Goal: Task Accomplishment & Management: Manage account settings

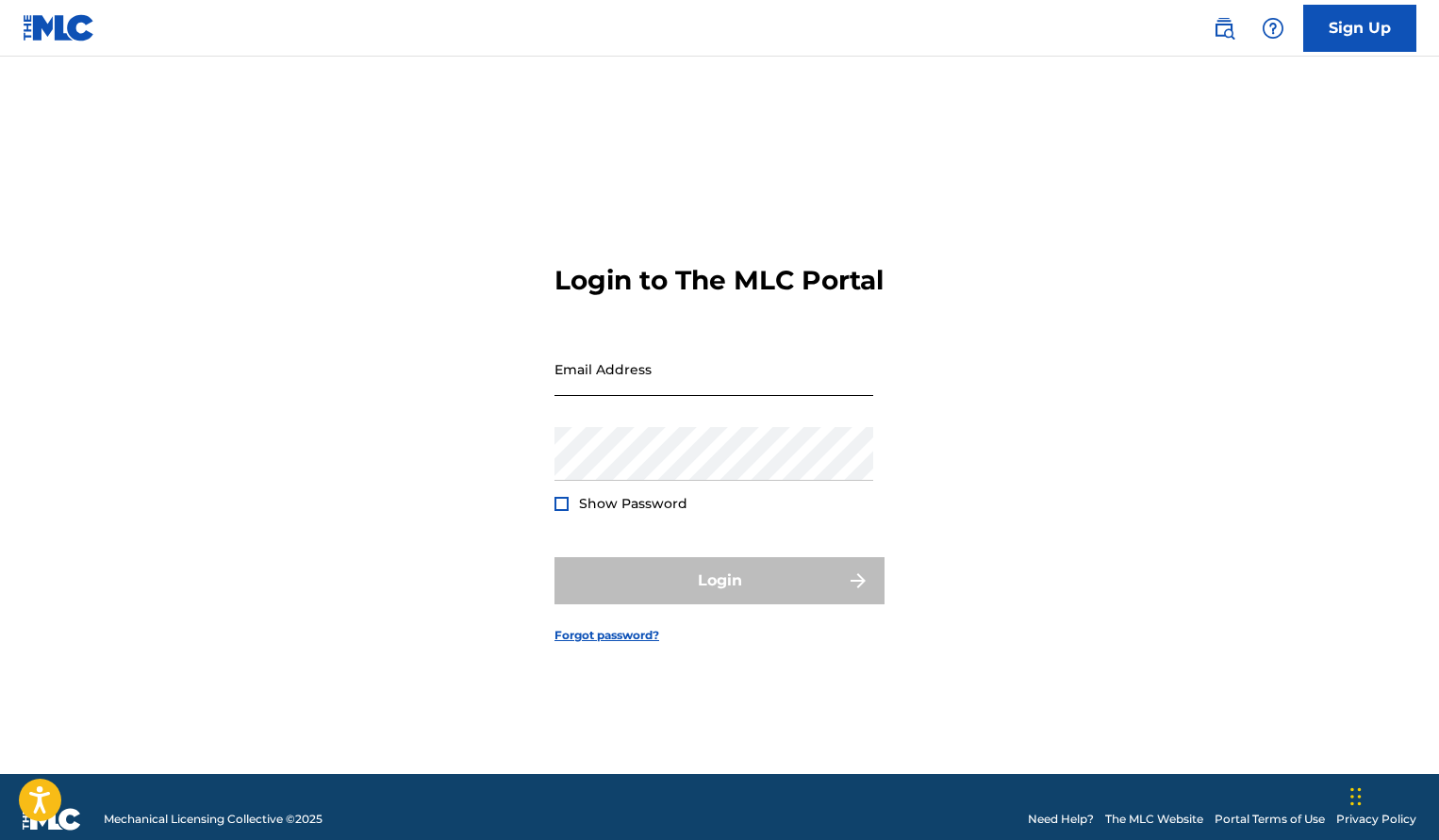
click at [633, 394] on input "Email Address" at bounding box center [713, 369] width 319 height 54
type input "[EMAIL_ADDRESS][DOMAIN_NAME]"
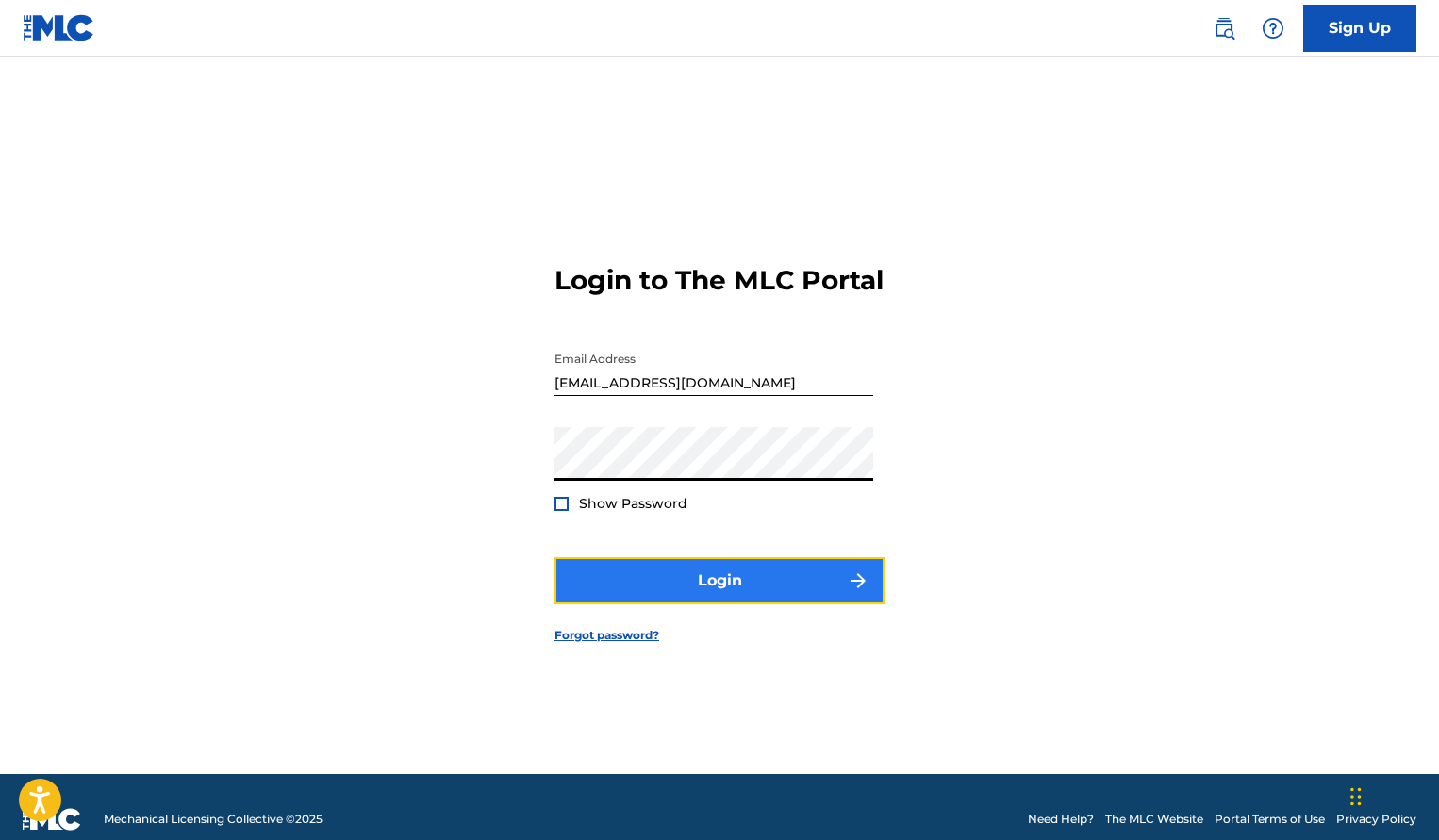
click at [805, 604] on button "Login" at bounding box center [719, 580] width 330 height 47
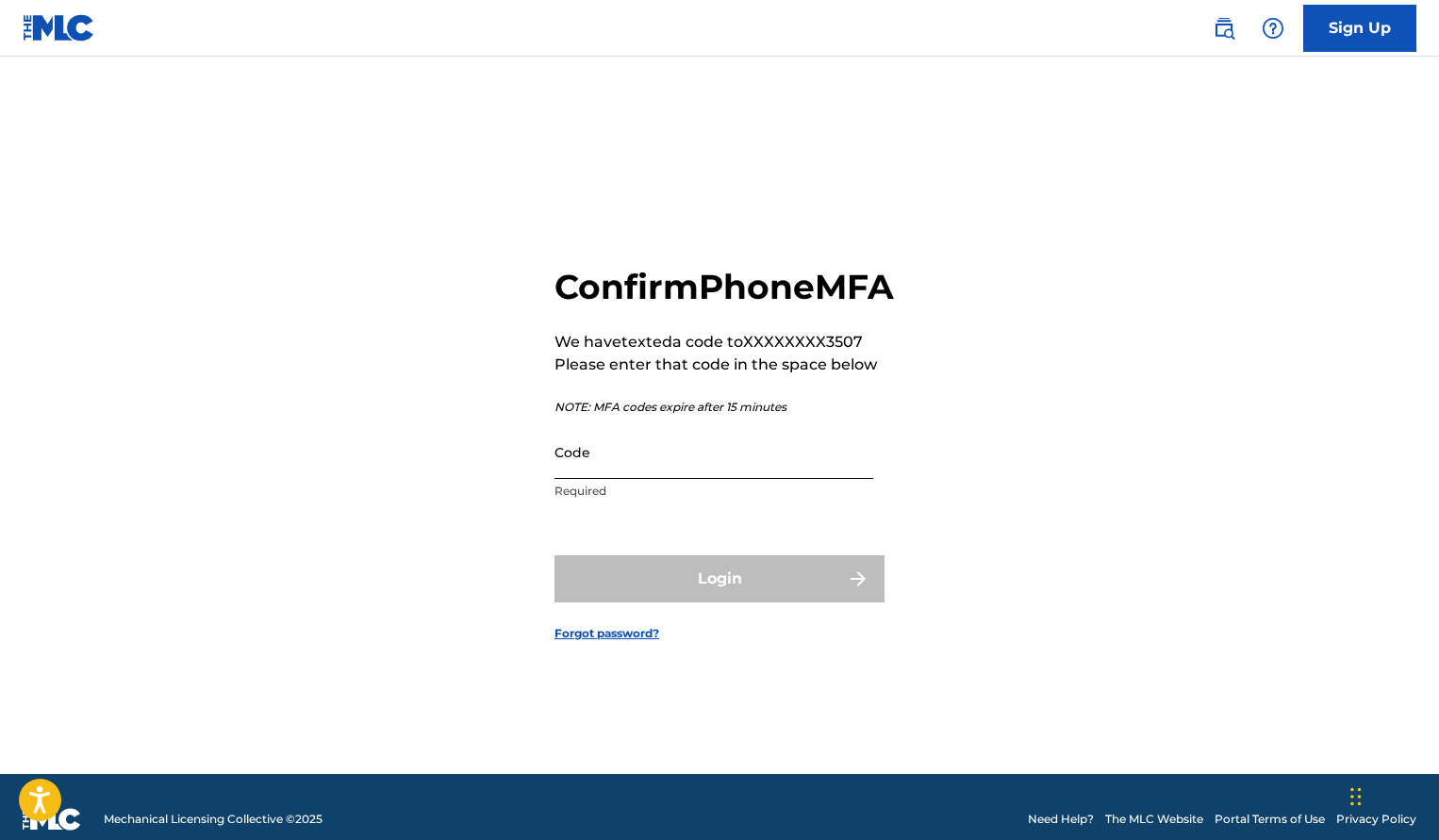
click at [654, 477] on input "Code" at bounding box center [713, 452] width 319 height 54
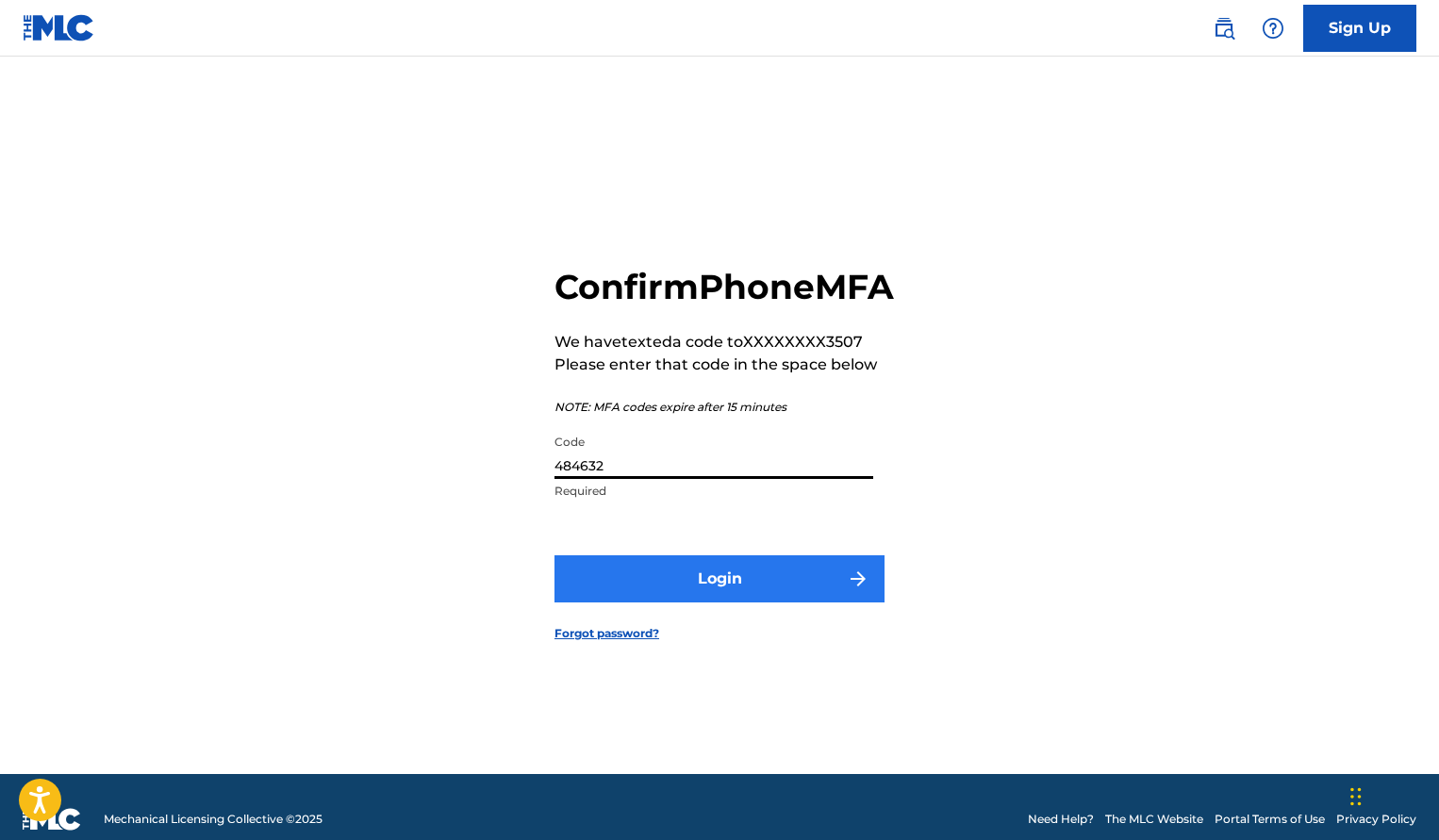
type input "484632"
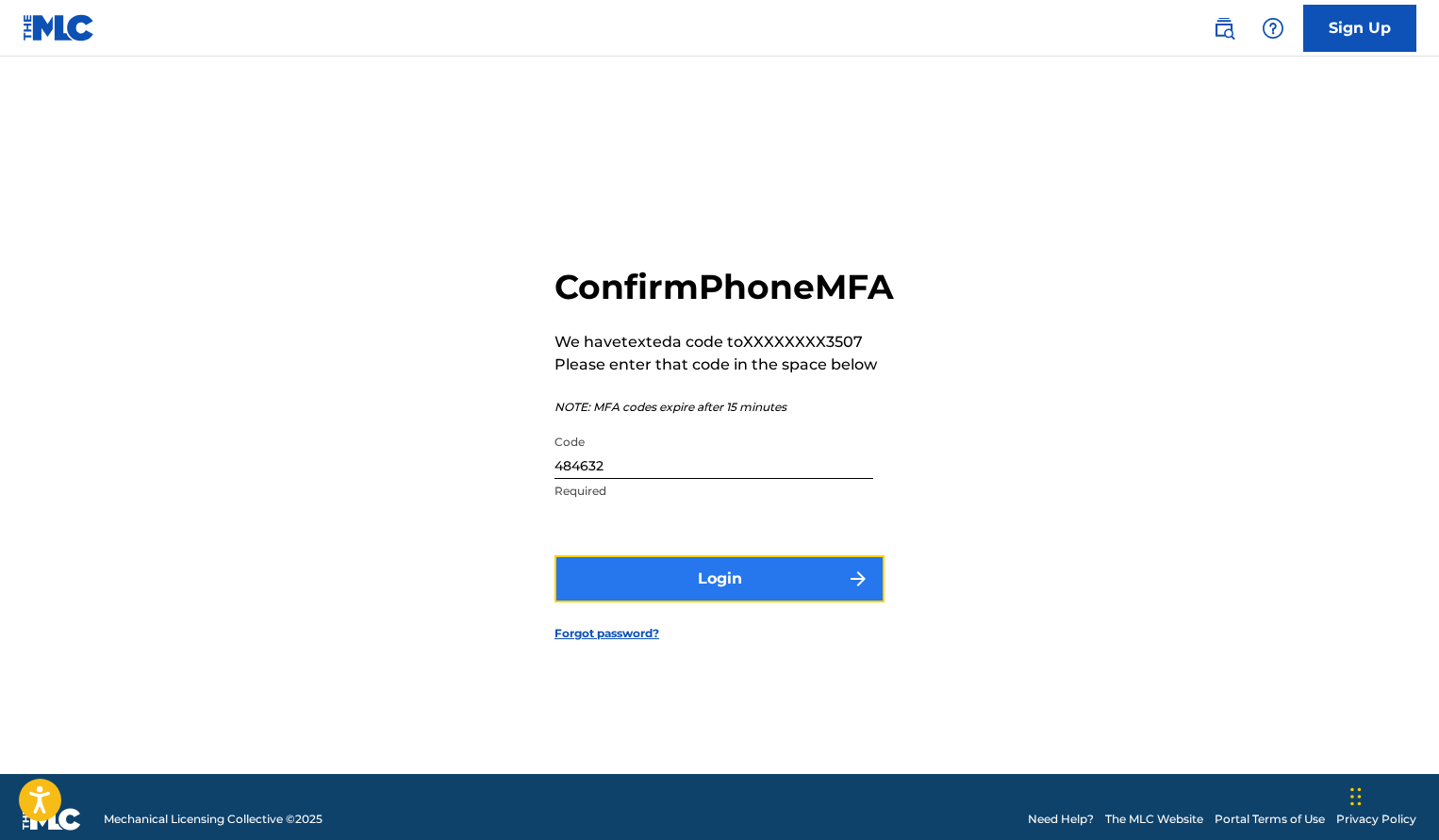
click at [678, 590] on button "Login" at bounding box center [719, 578] width 330 height 47
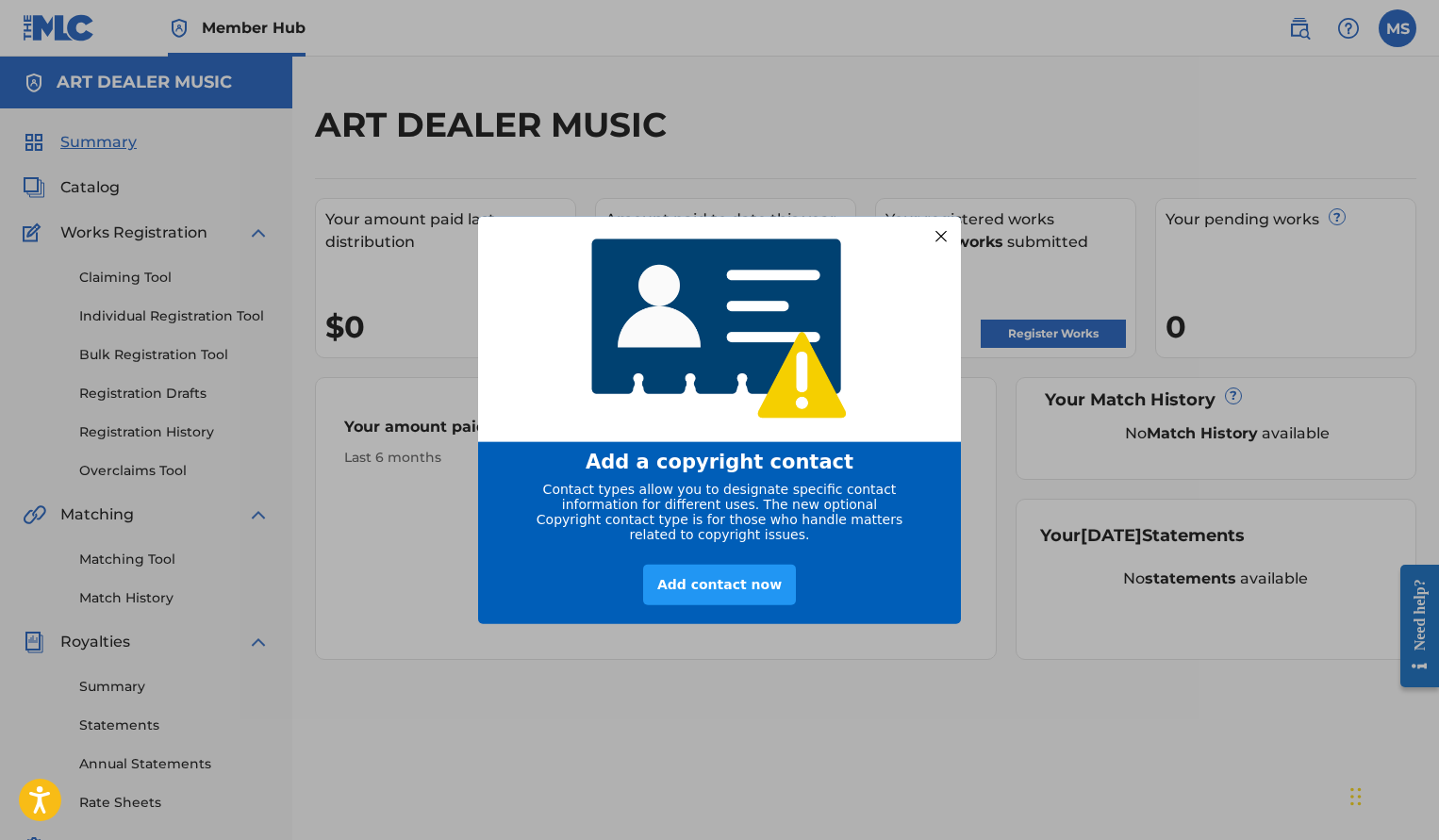
click at [943, 223] on div at bounding box center [941, 235] width 25 height 25
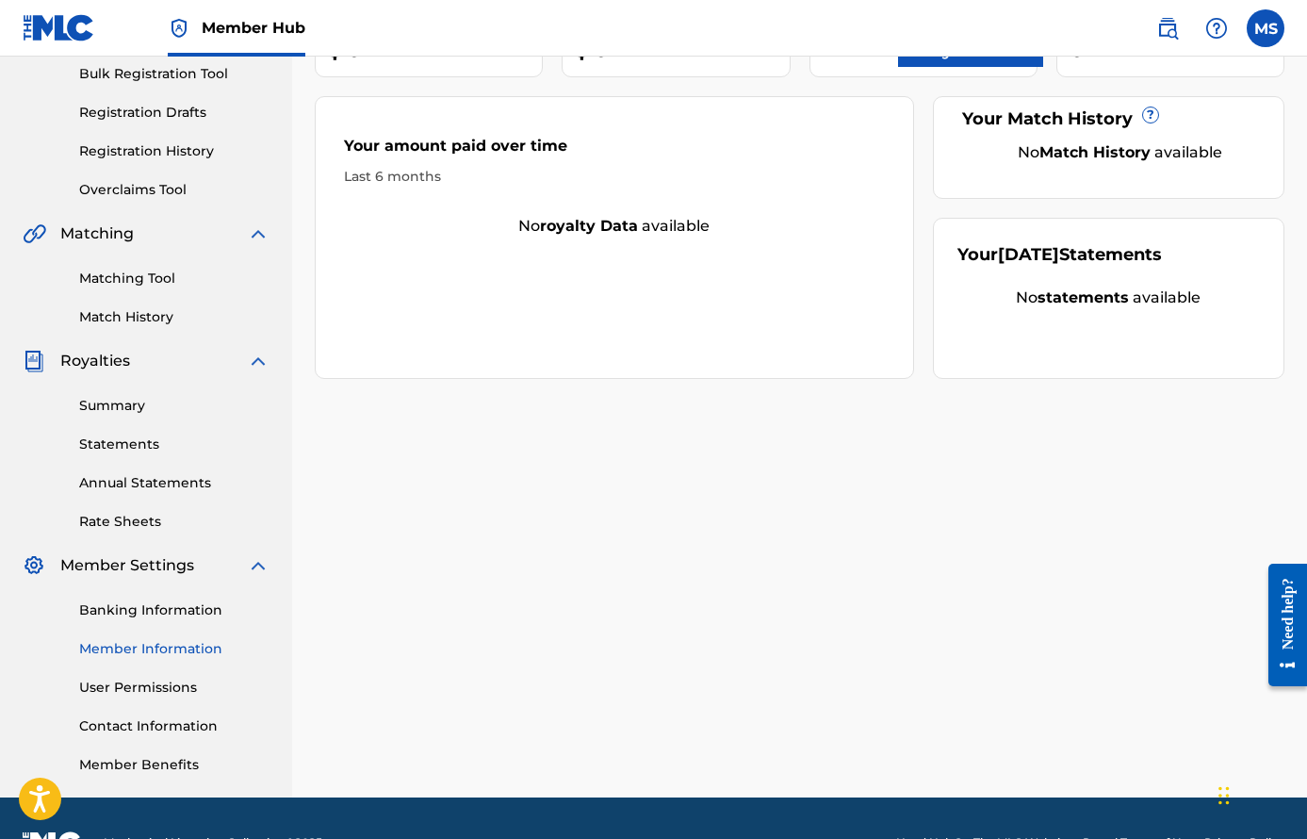
scroll to position [330, 0]
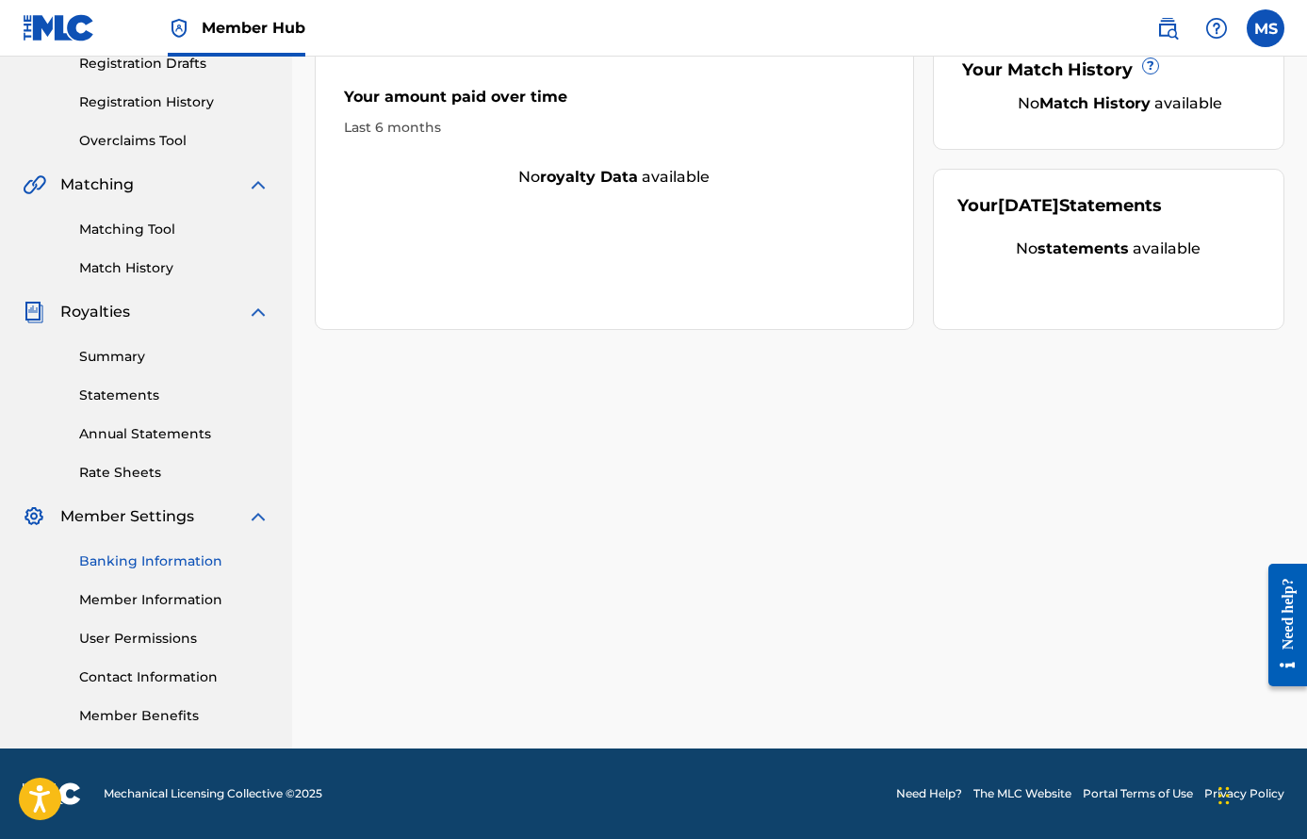
click at [184, 562] on link "Banking Information" at bounding box center [174, 561] width 190 height 20
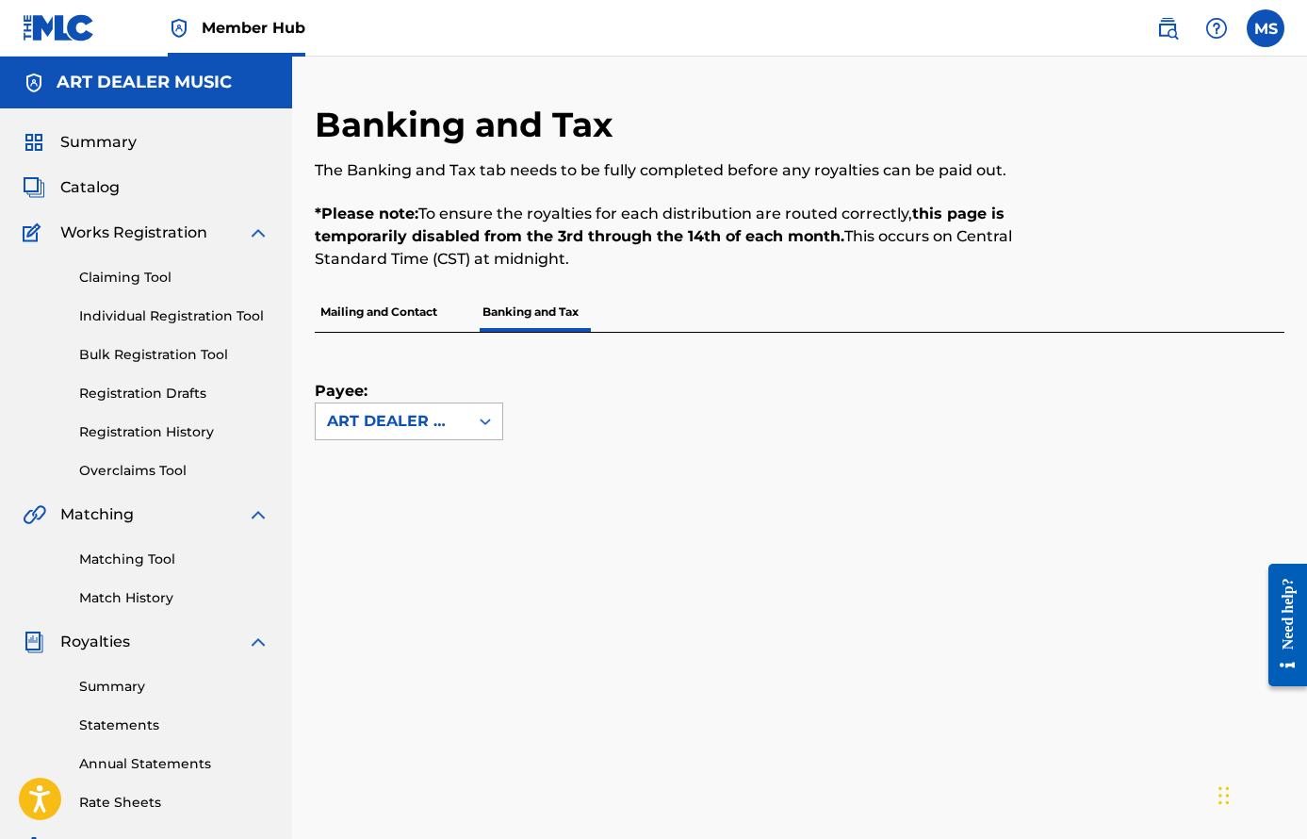
click at [448, 433] on div "ART DEALER MUSIC" at bounding box center [392, 421] width 153 height 36
click at [596, 455] on div "Payee: ART DEALER MUSIC" at bounding box center [800, 515] width 970 height 365
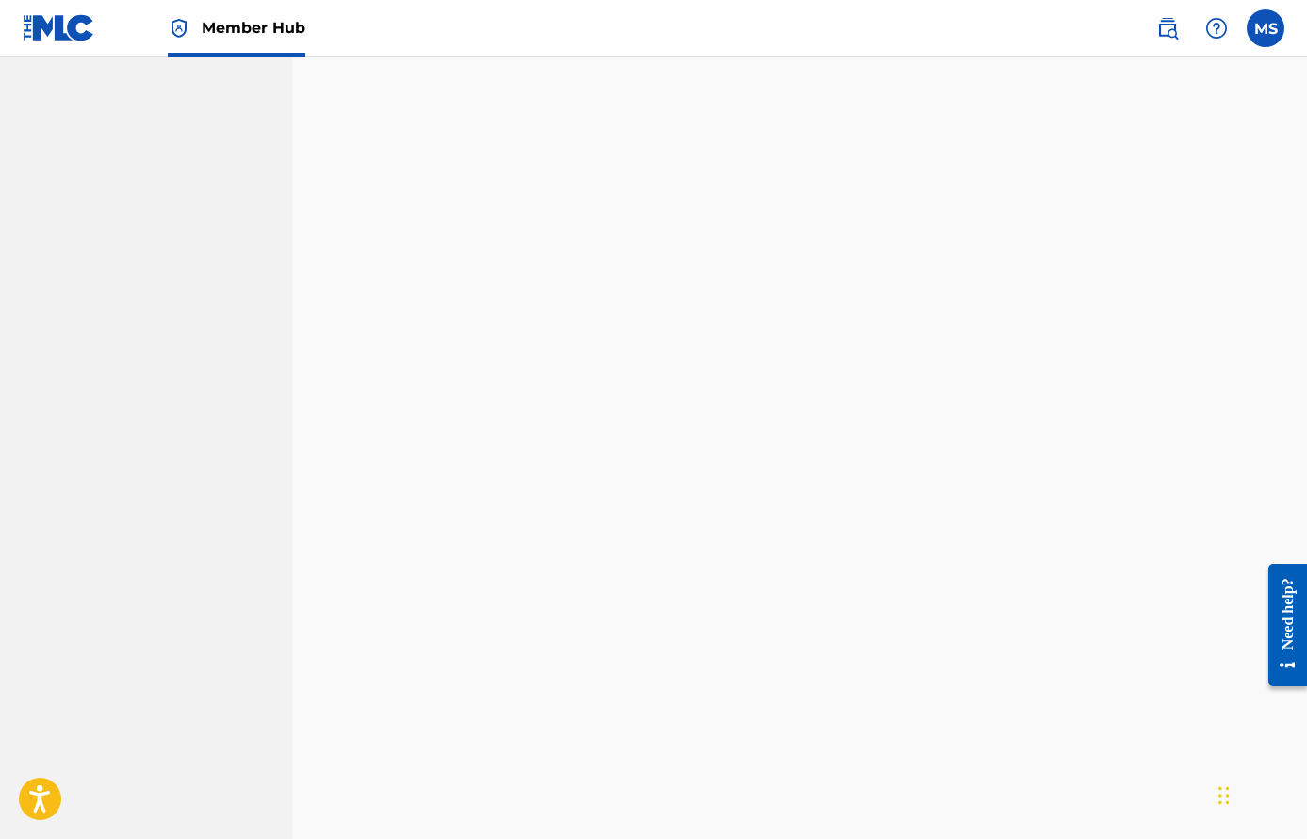
scroll to position [1537, 0]
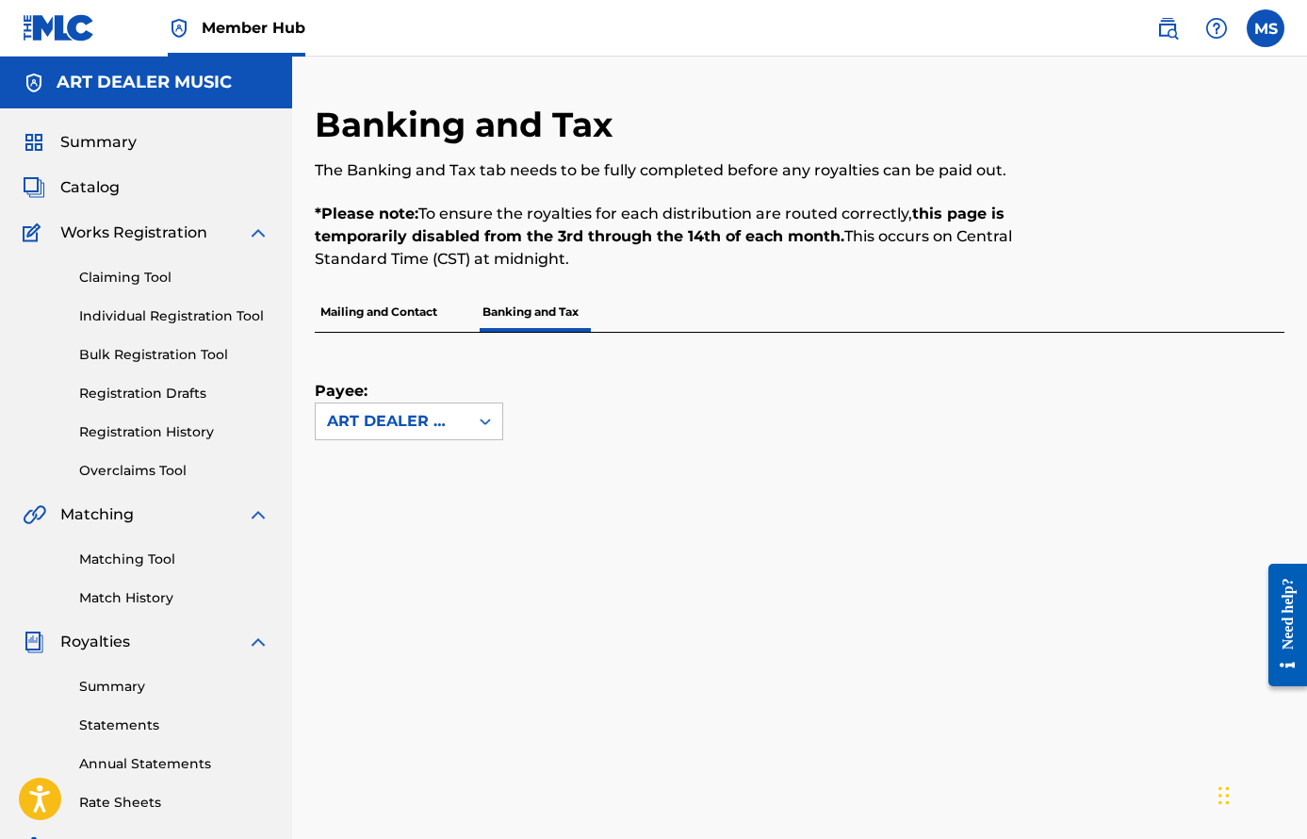
scroll to position [0, 0]
click at [398, 313] on p "Mailing and Contact" at bounding box center [379, 312] width 128 height 40
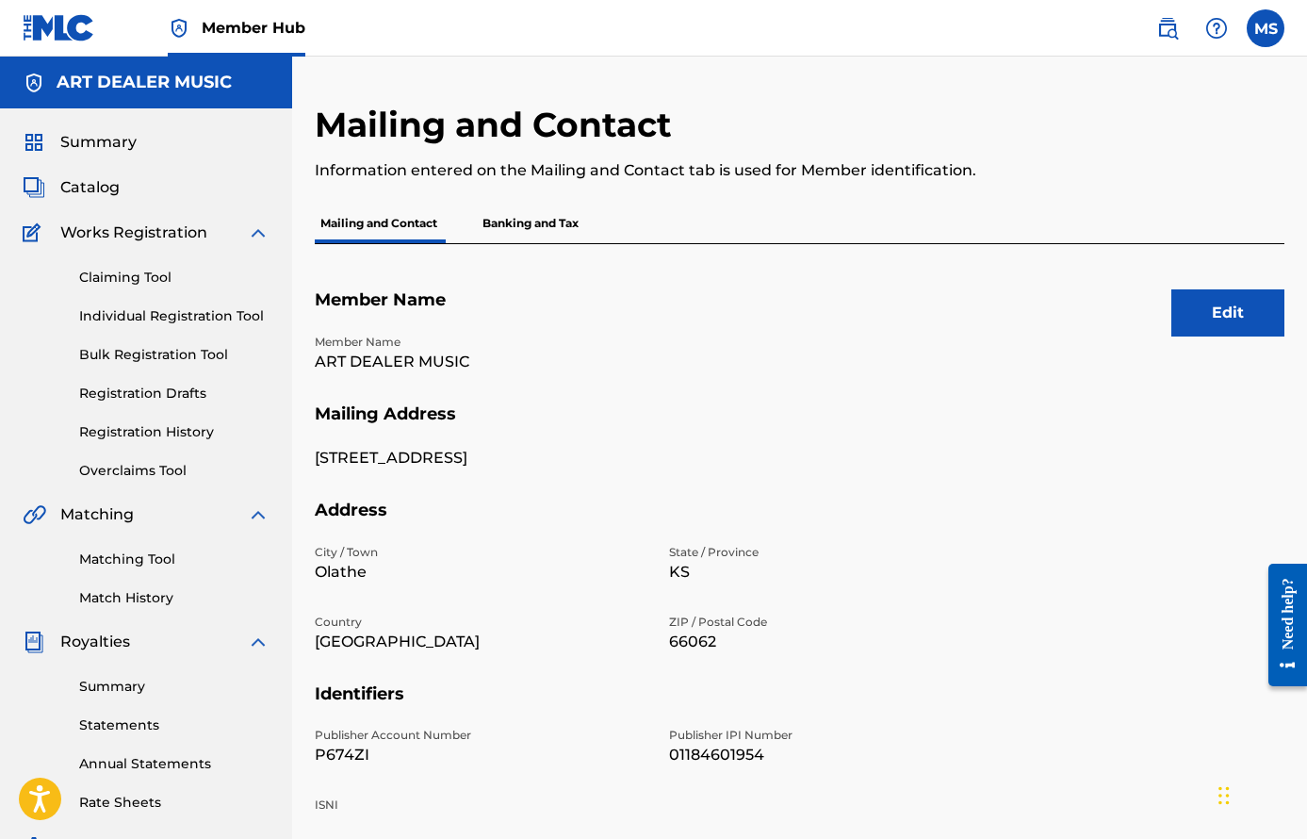
click at [515, 226] on p "Banking and Tax" at bounding box center [530, 224] width 107 height 40
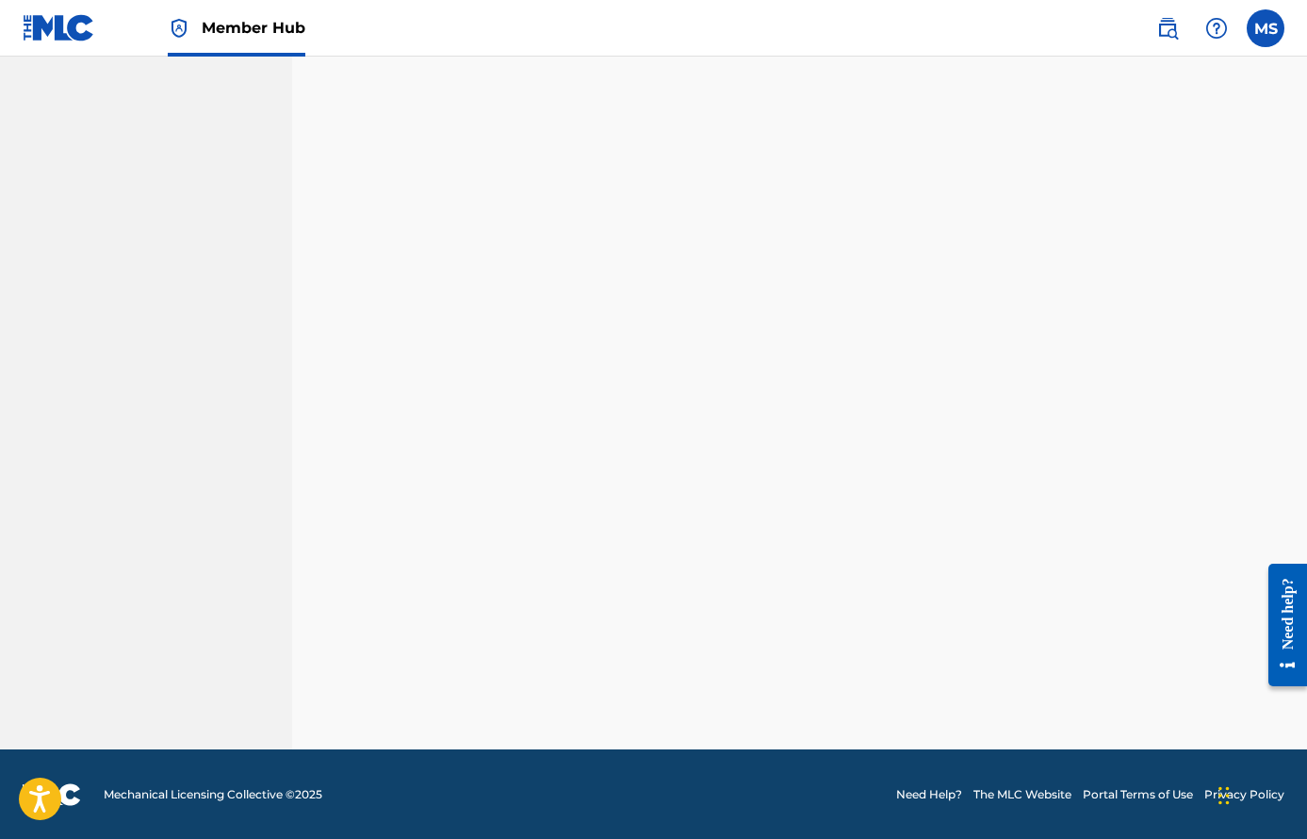
scroll to position [1151, 0]
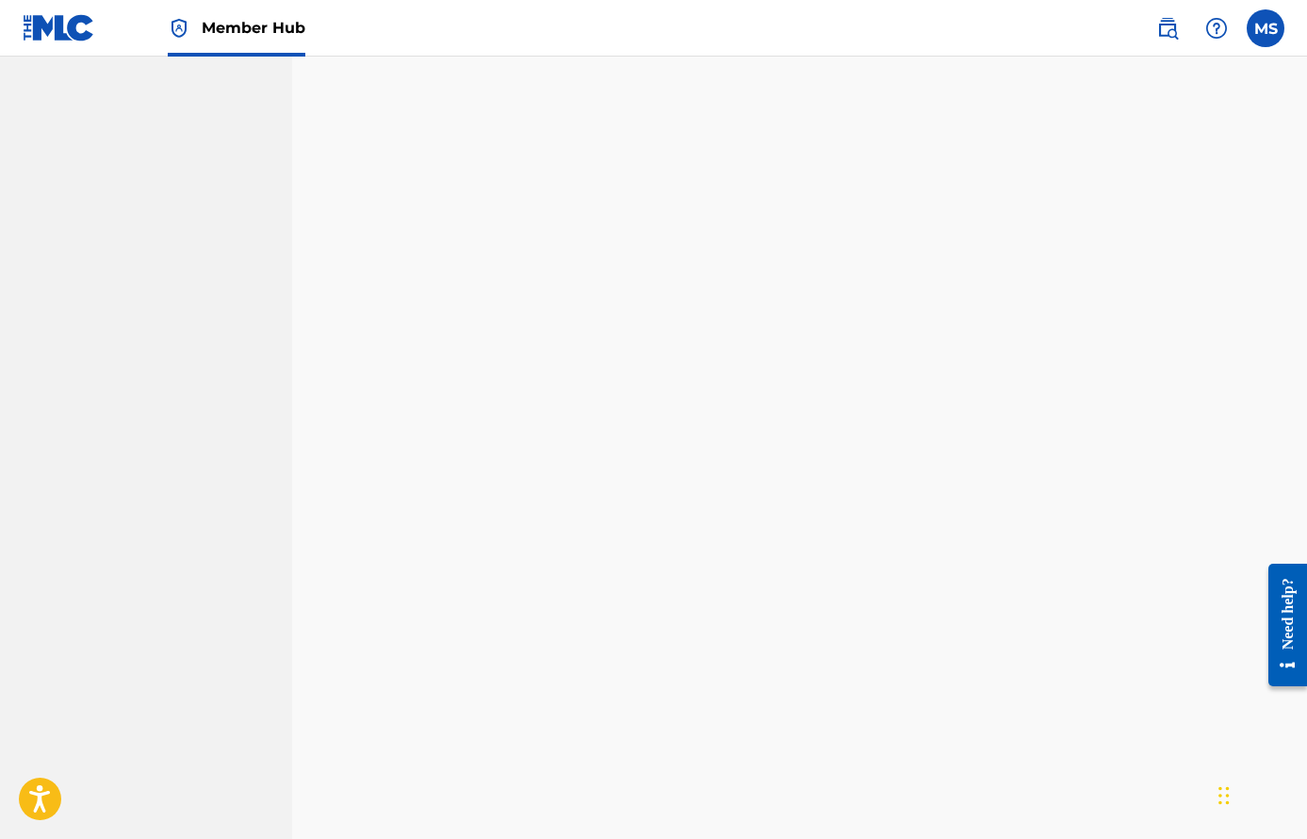
click at [243, 501] on nav "ART DEALER MUSIC Summary Catalog Works Registration Claiming Tool Individual Re…" at bounding box center [146, 37] width 292 height 2263
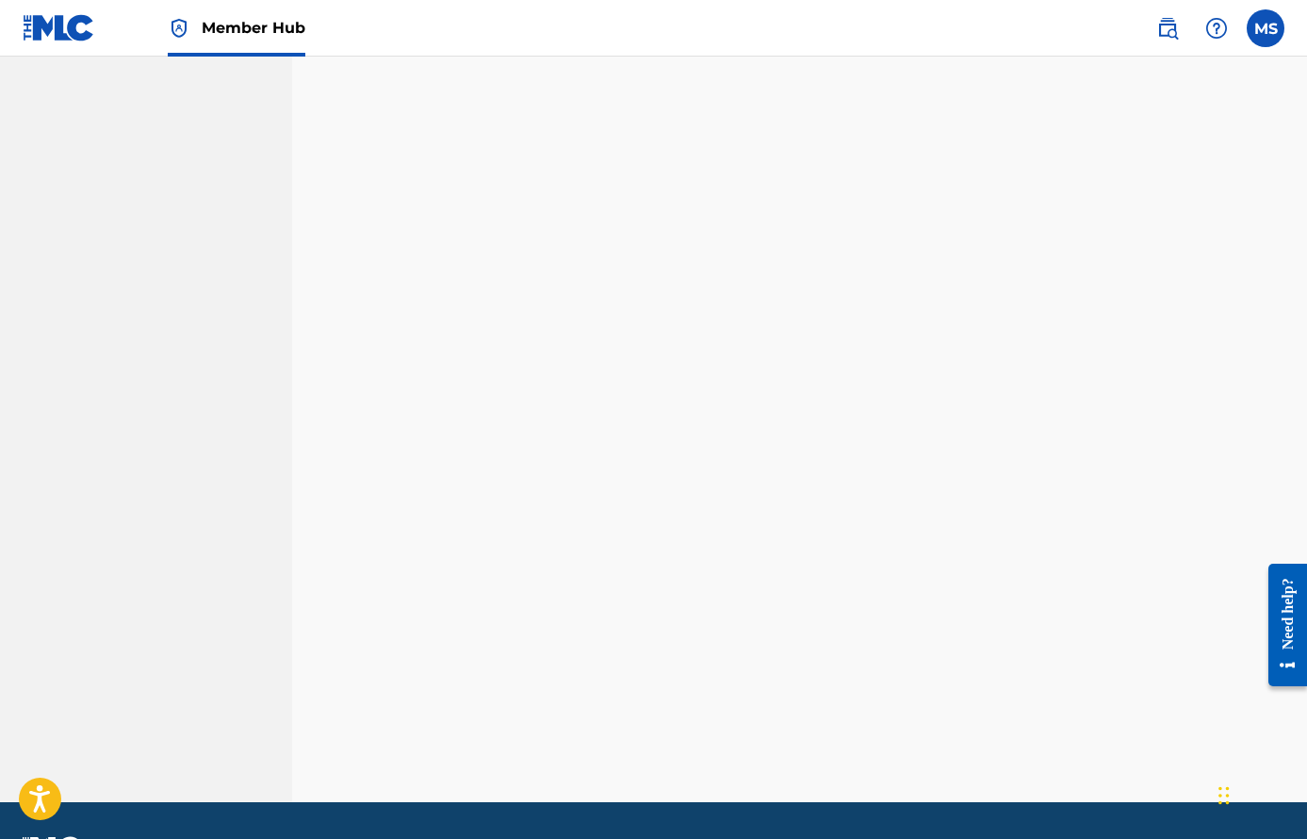
scroll to position [330, 0]
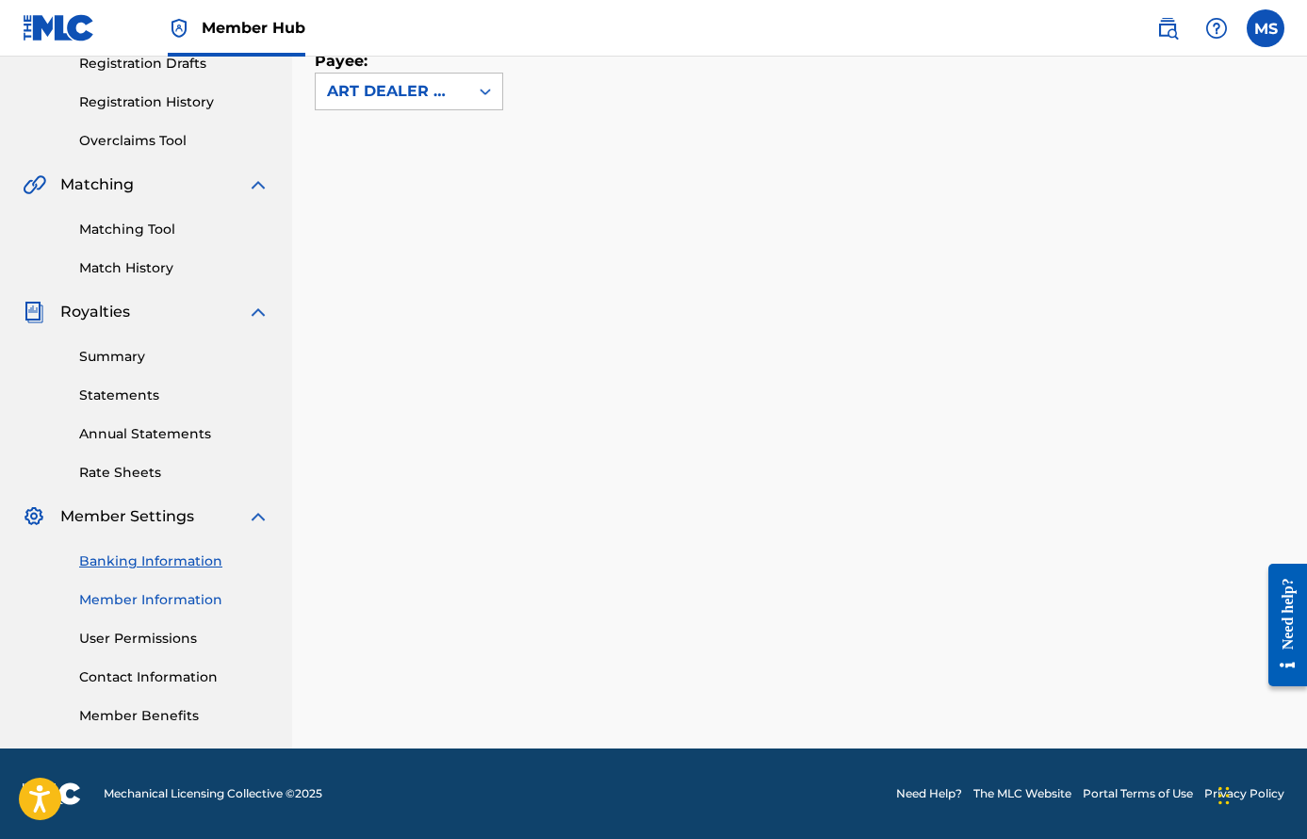
click at [190, 605] on link "Member Information" at bounding box center [174, 600] width 190 height 20
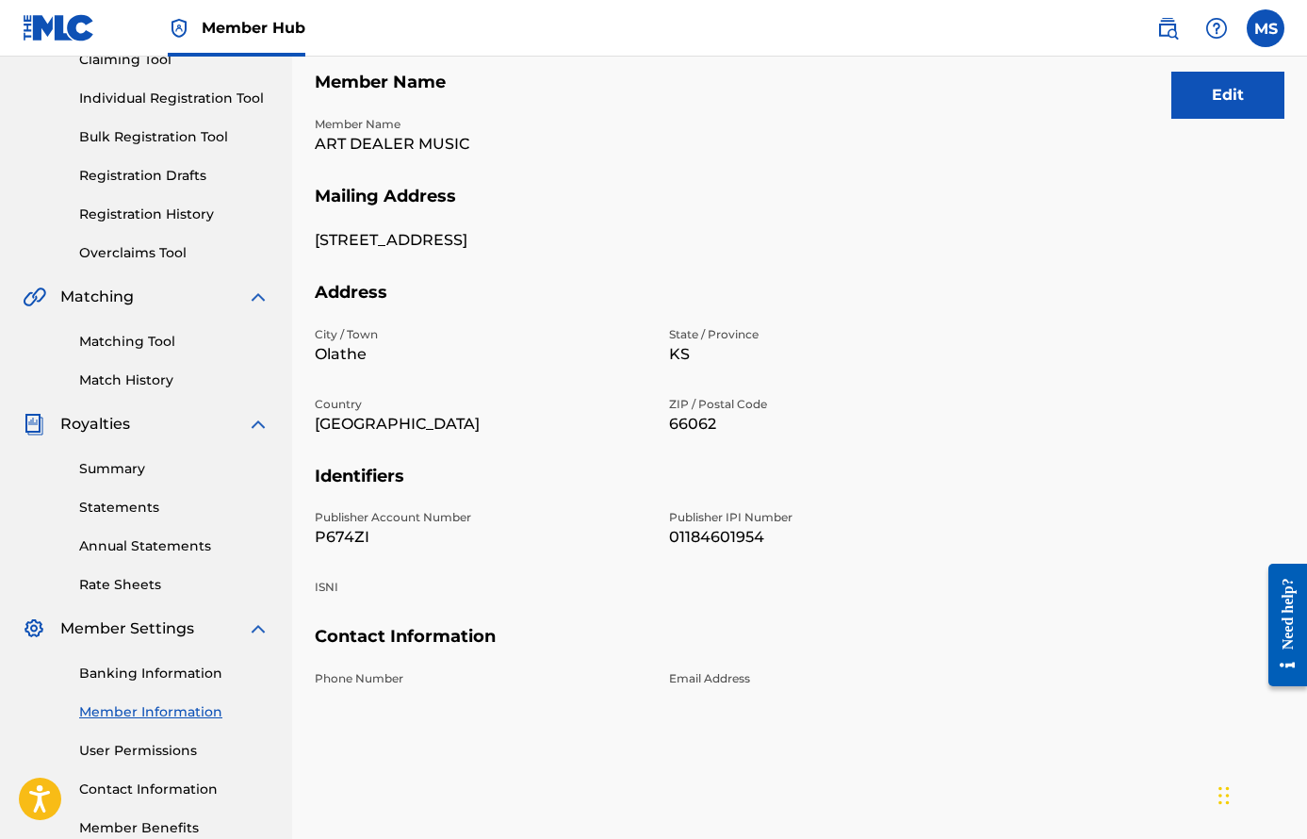
scroll to position [212, 0]
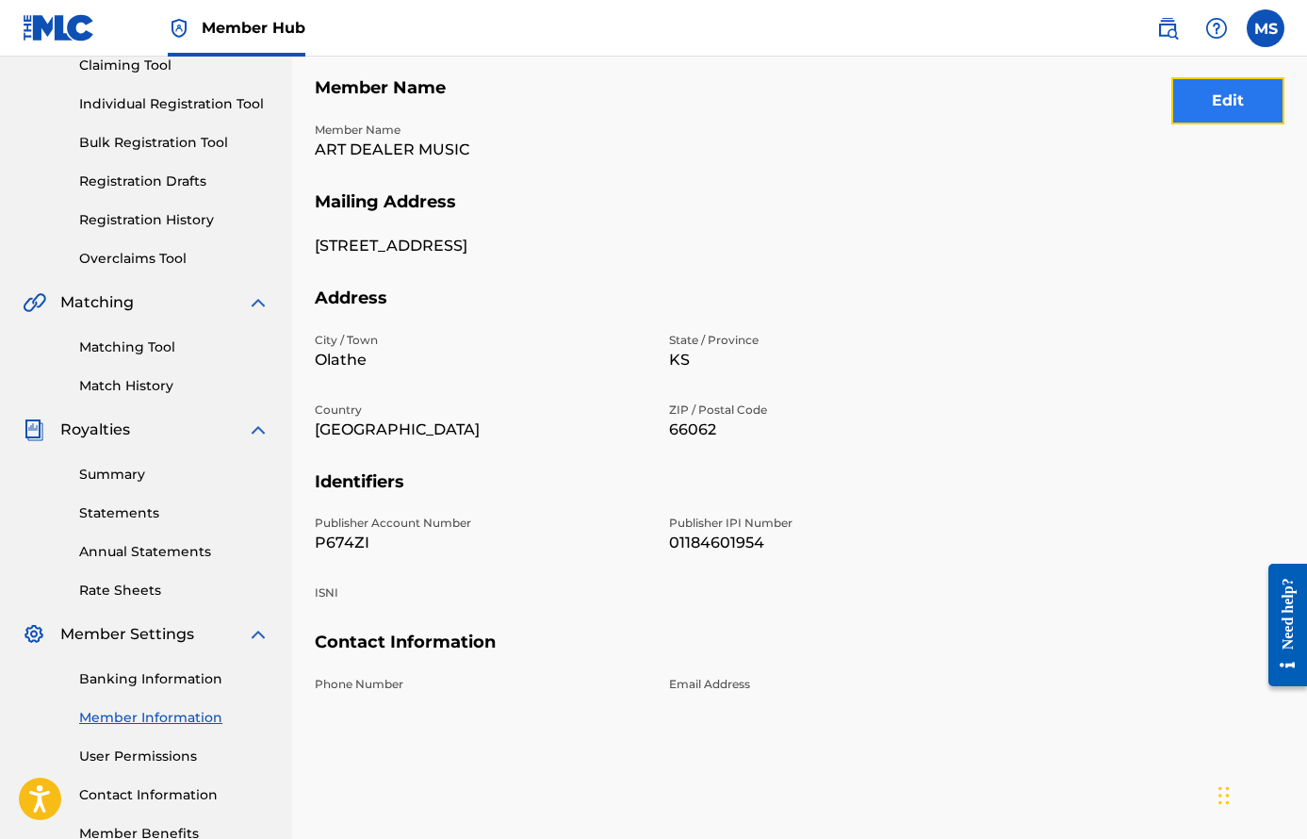
click at [1242, 113] on button "Edit" at bounding box center [1228, 100] width 113 height 47
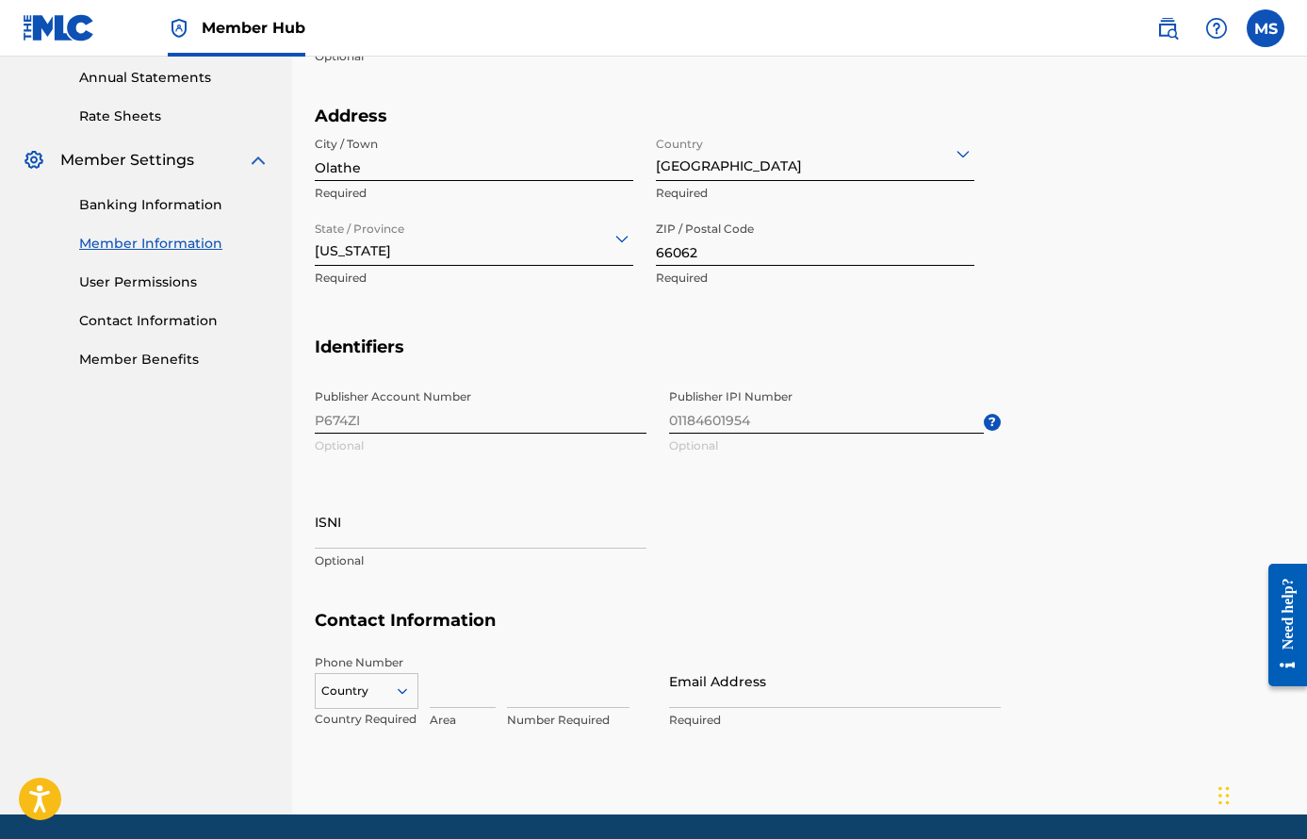
scroll to position [751, 0]
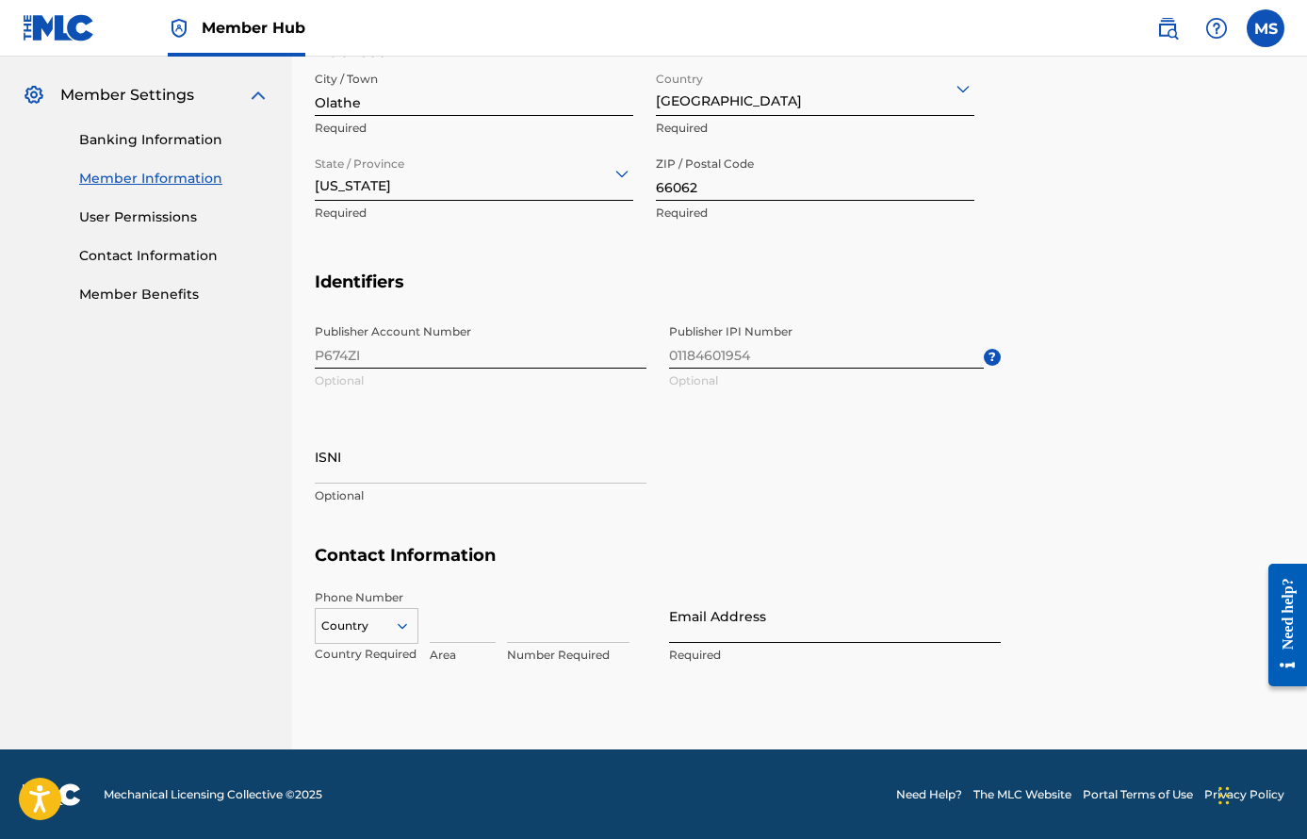
click at [727, 631] on input "Email Address" at bounding box center [835, 616] width 332 height 54
type input "[EMAIL_ADDRESS][DOMAIN_NAME]"
type input "[PERSON_NAME]"
type input "[GEOGRAPHIC_DATA]"
type input "CA"
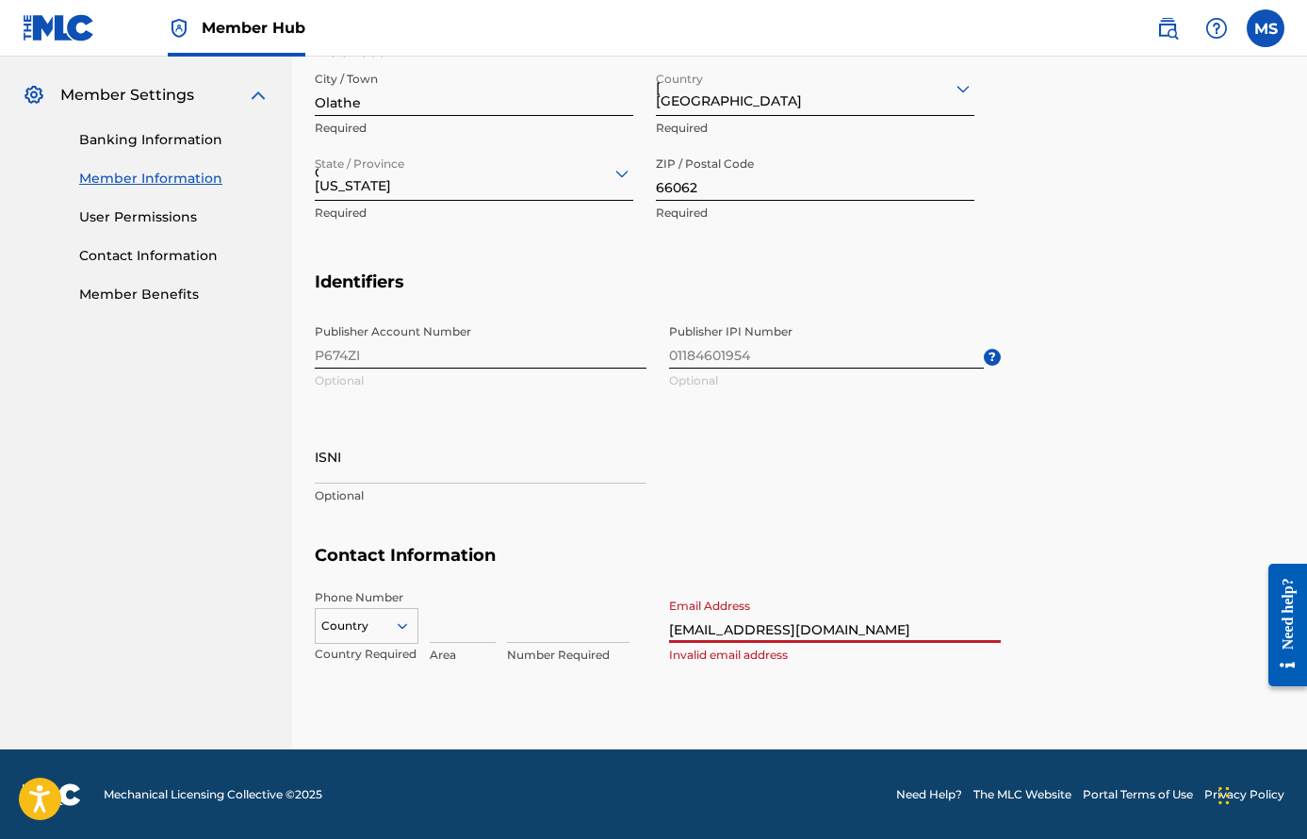
type input "310"
type input "7403507"
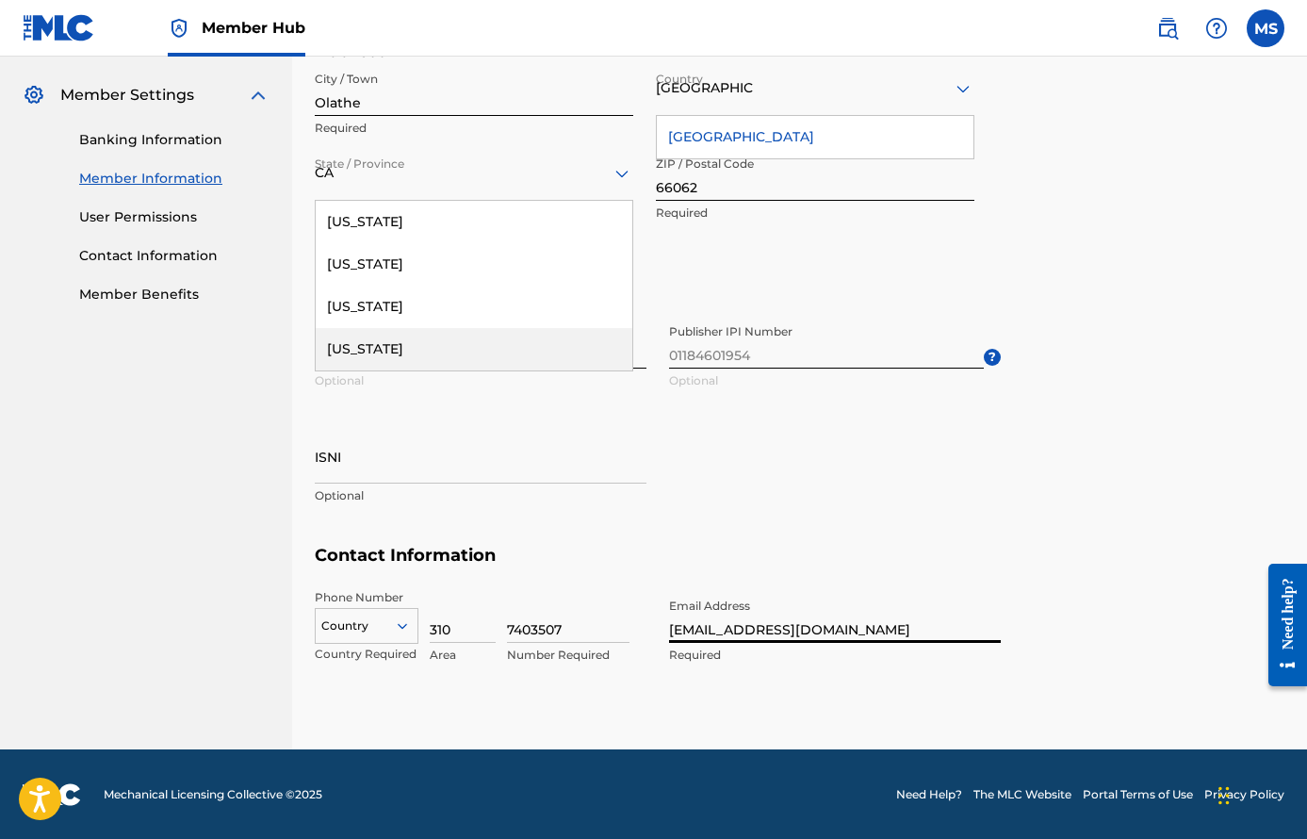
click at [521, 422] on div "Publisher Account Number P674ZI Optional Publisher IPI Number 01184601954 Optio…" at bounding box center [658, 430] width 686 height 230
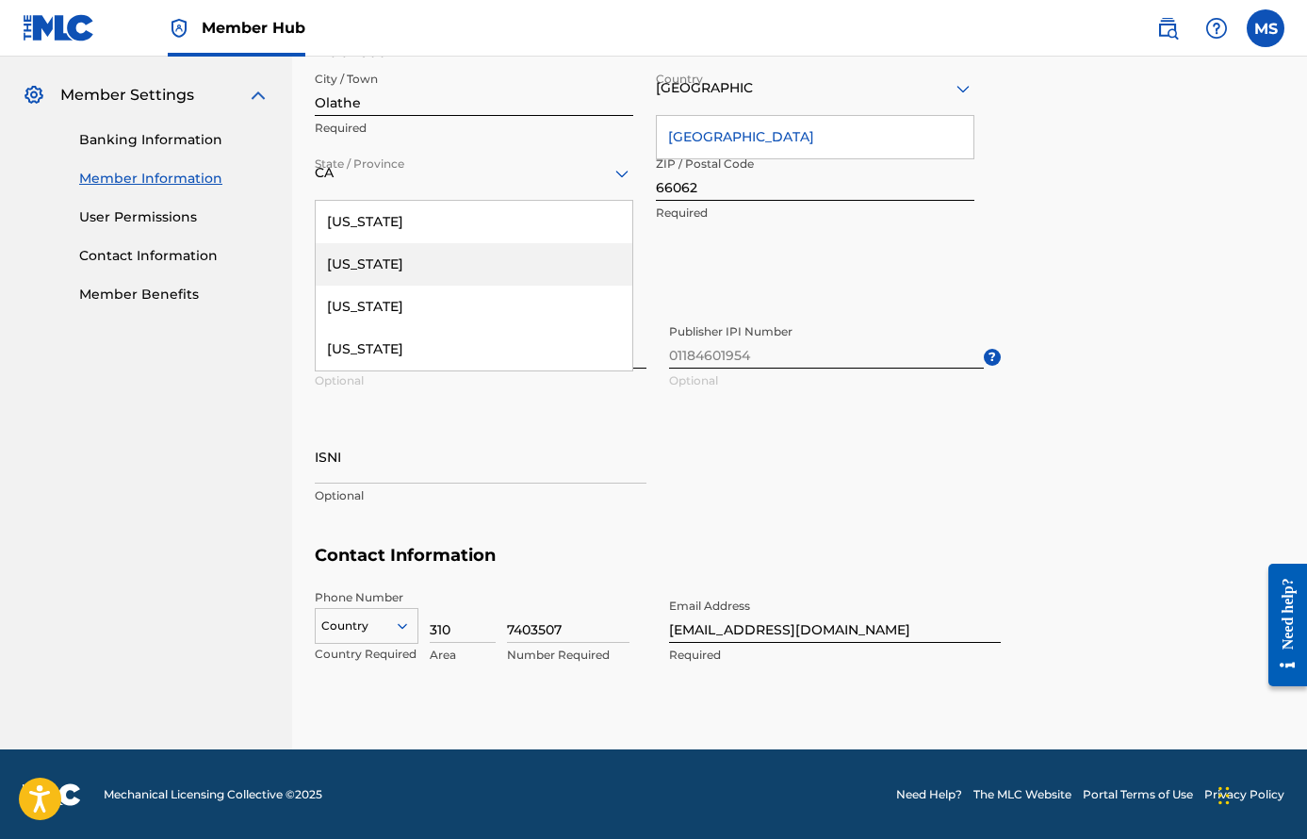
click at [1100, 220] on section "Address City / [GEOGRAPHIC_DATA] Required Country [GEOGRAPHIC_DATA] [GEOGRAPHIC…" at bounding box center [800, 156] width 970 height 231
click at [589, 93] on input "Olathe" at bounding box center [474, 89] width 319 height 54
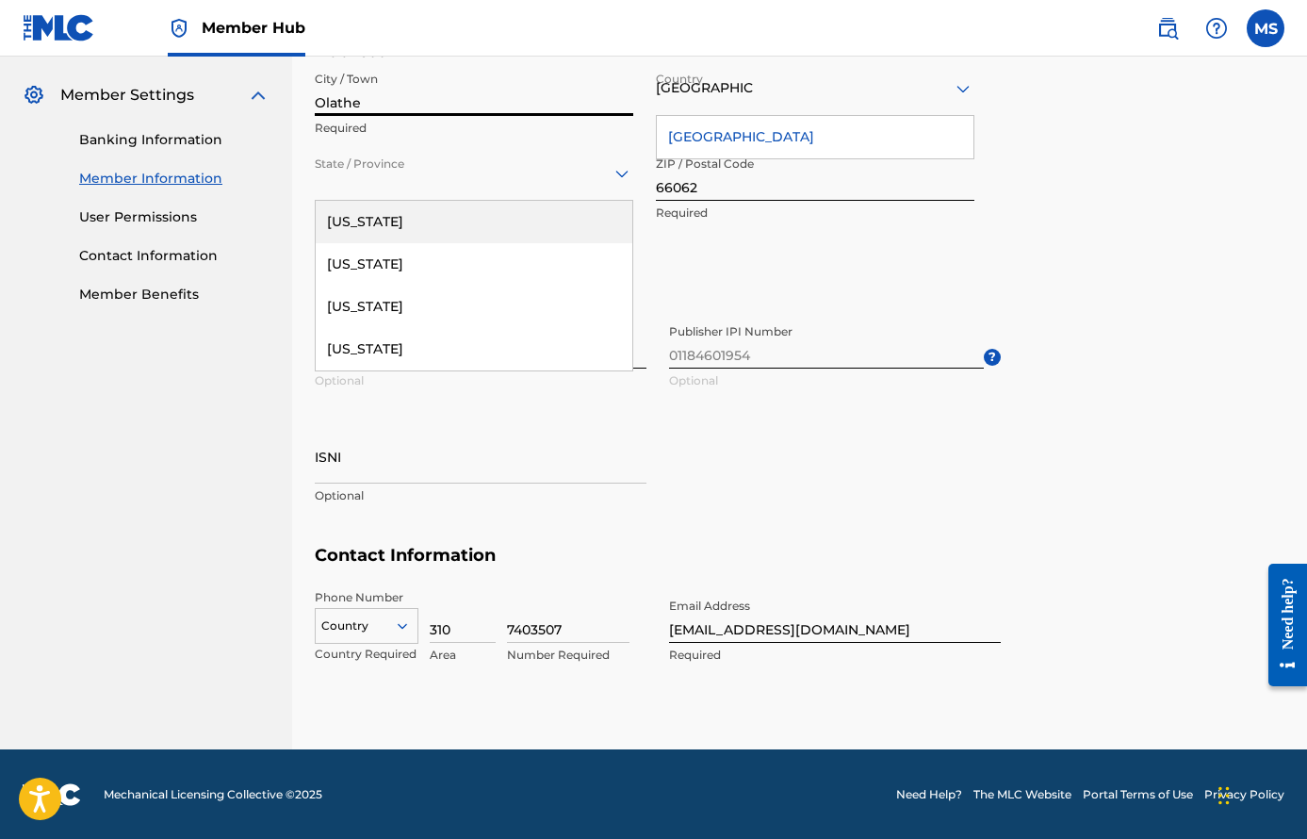
click at [622, 174] on icon at bounding box center [622, 175] width 13 height 8
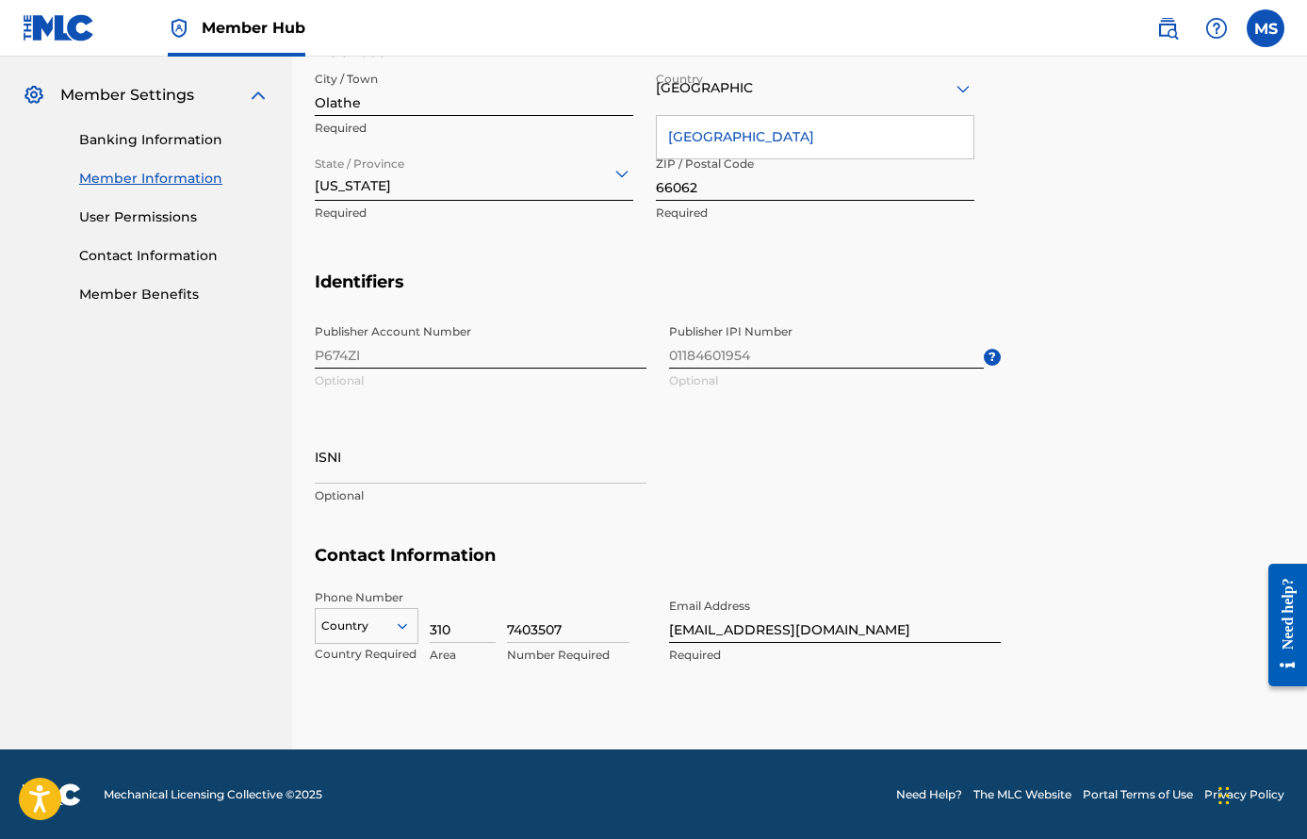
click at [1029, 445] on section "Identifiers Publisher Account Number P674ZI Optional Publisher IPI Number 01184…" at bounding box center [800, 408] width 970 height 274
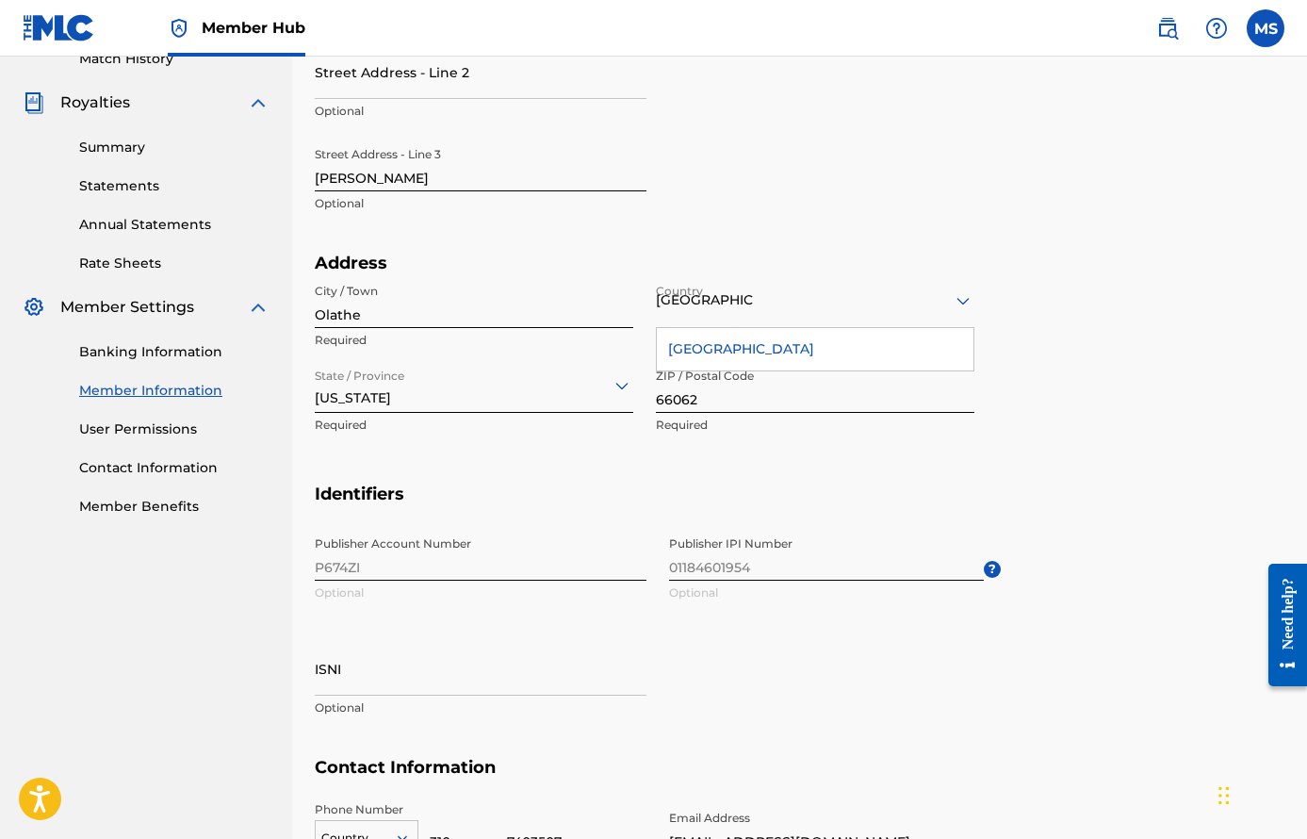
scroll to position [509, 0]
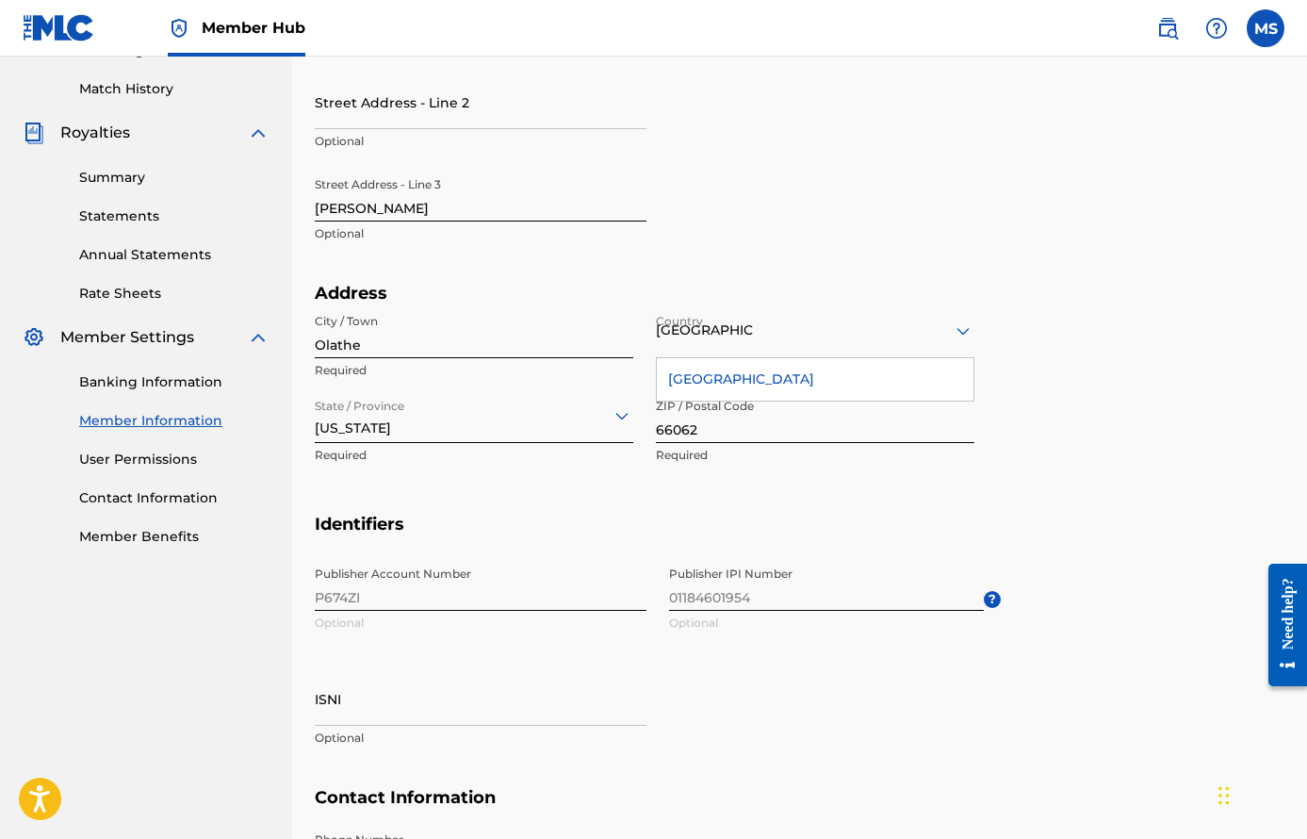
click at [939, 241] on div "Street Address - Line [GEOGRAPHIC_DATA][STREET_ADDRESS] Required Street Address…" at bounding box center [658, 133] width 686 height 300
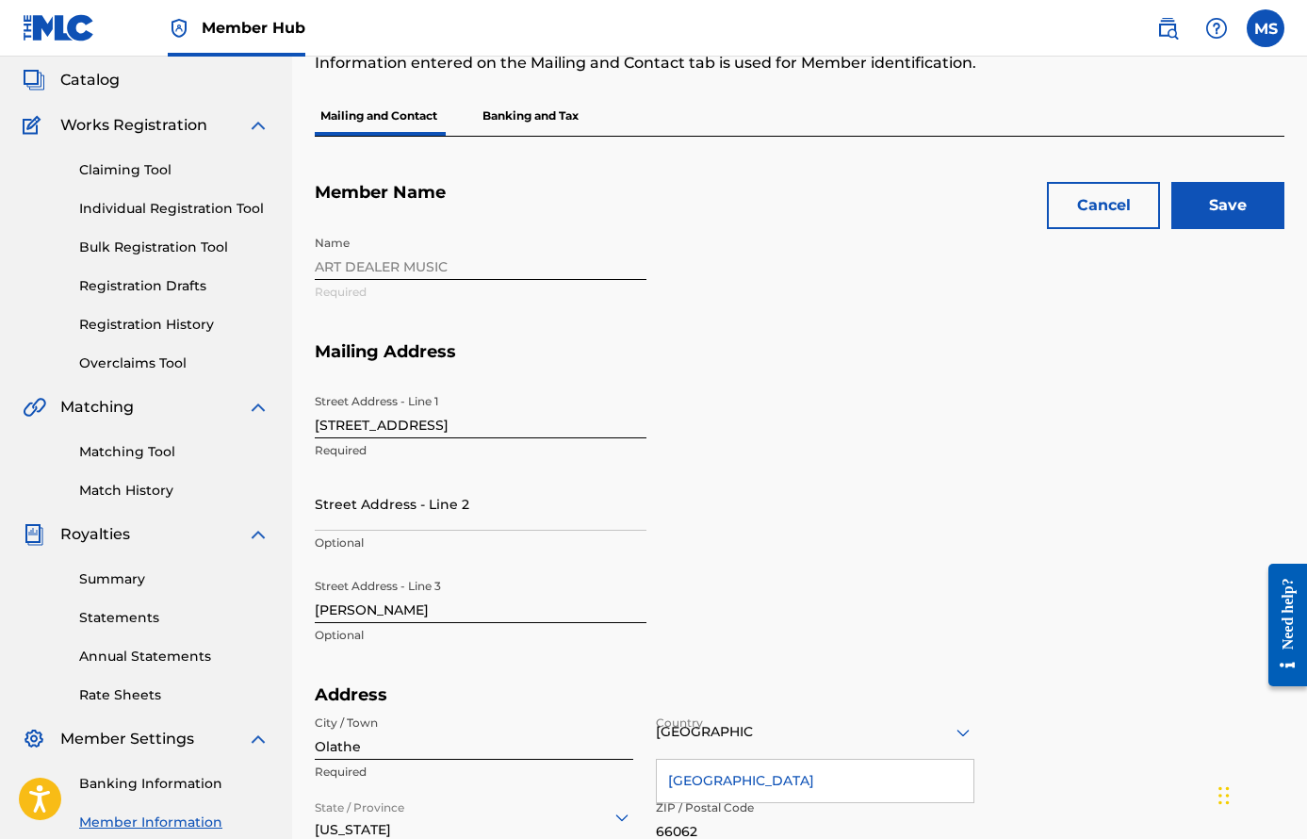
scroll to position [0, 0]
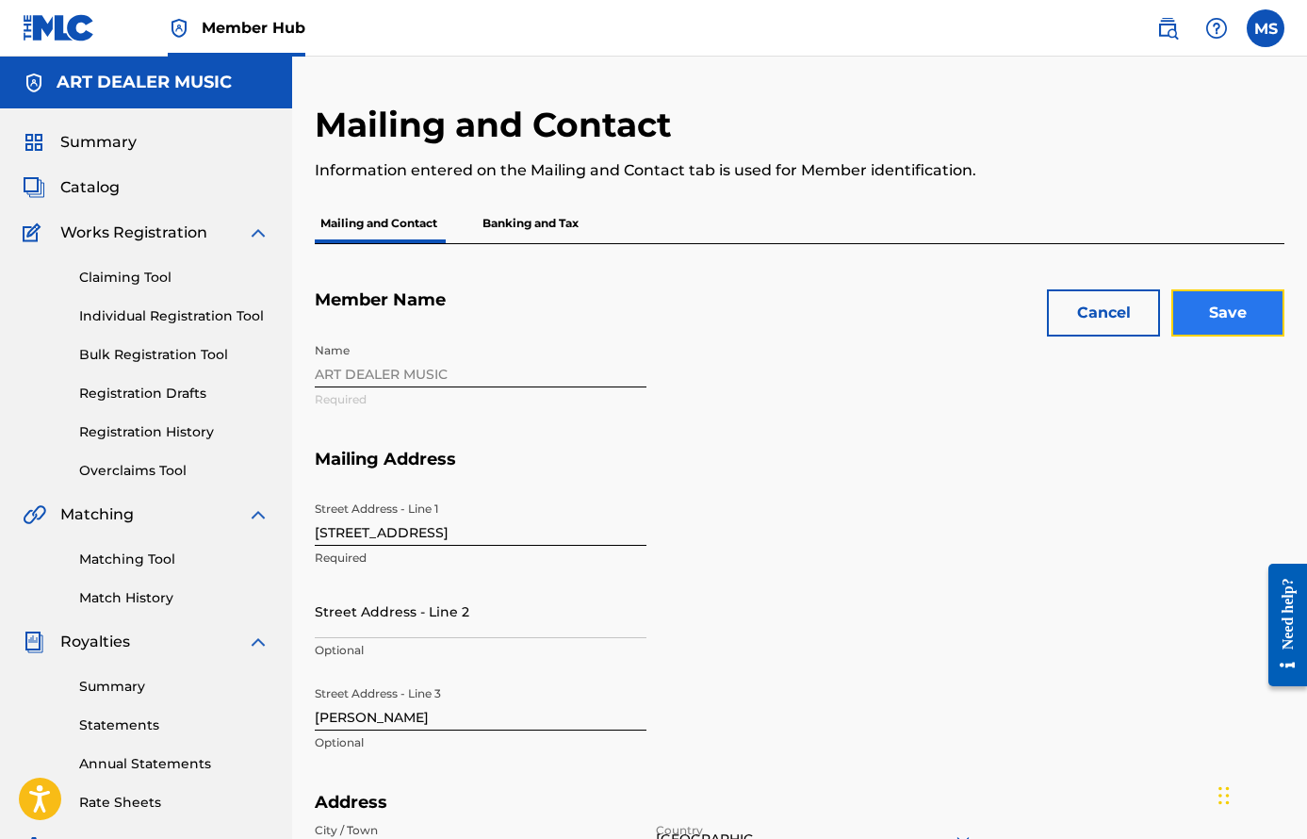
click at [1224, 336] on input "Save" at bounding box center [1228, 312] width 113 height 47
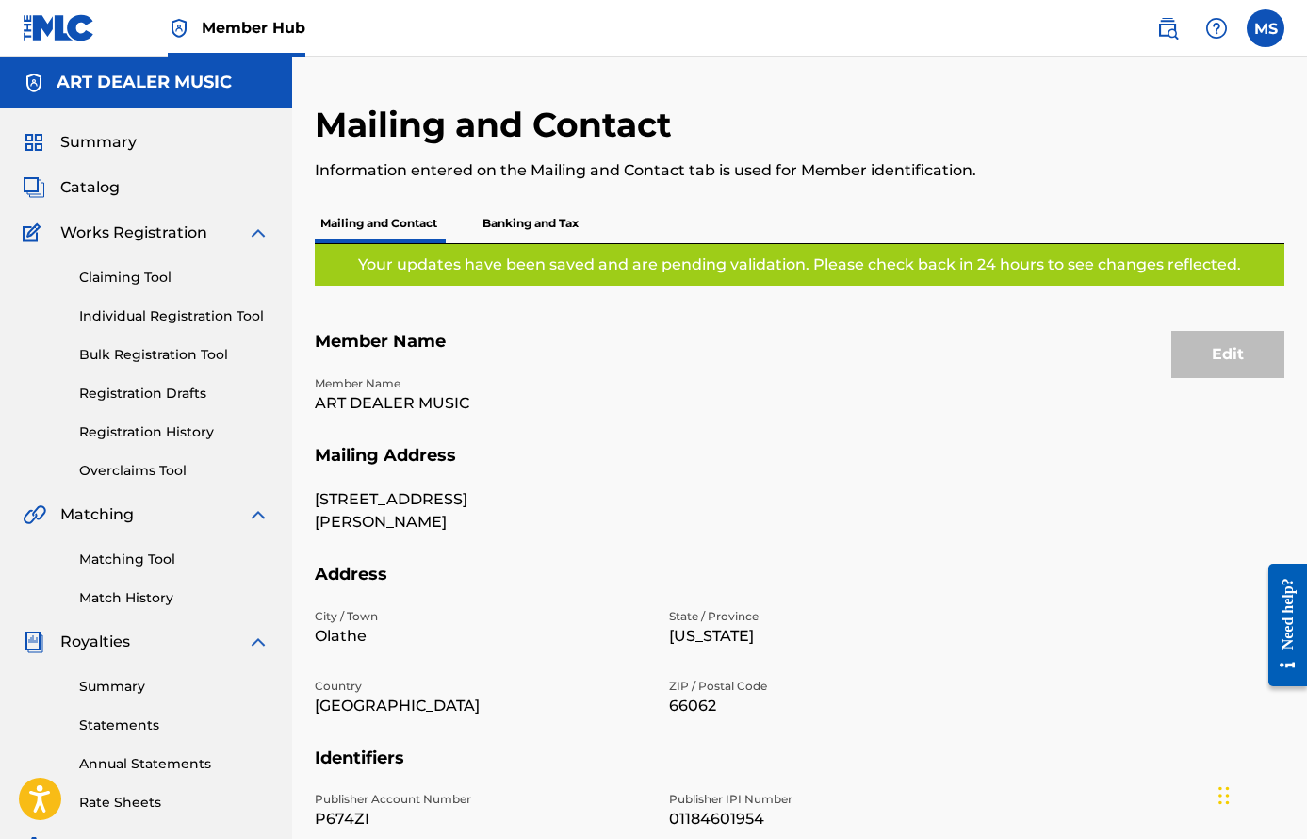
click at [1217, 359] on div "Edit" at bounding box center [1228, 354] width 113 height 47
click at [1222, 362] on div "Edit" at bounding box center [1228, 354] width 113 height 47
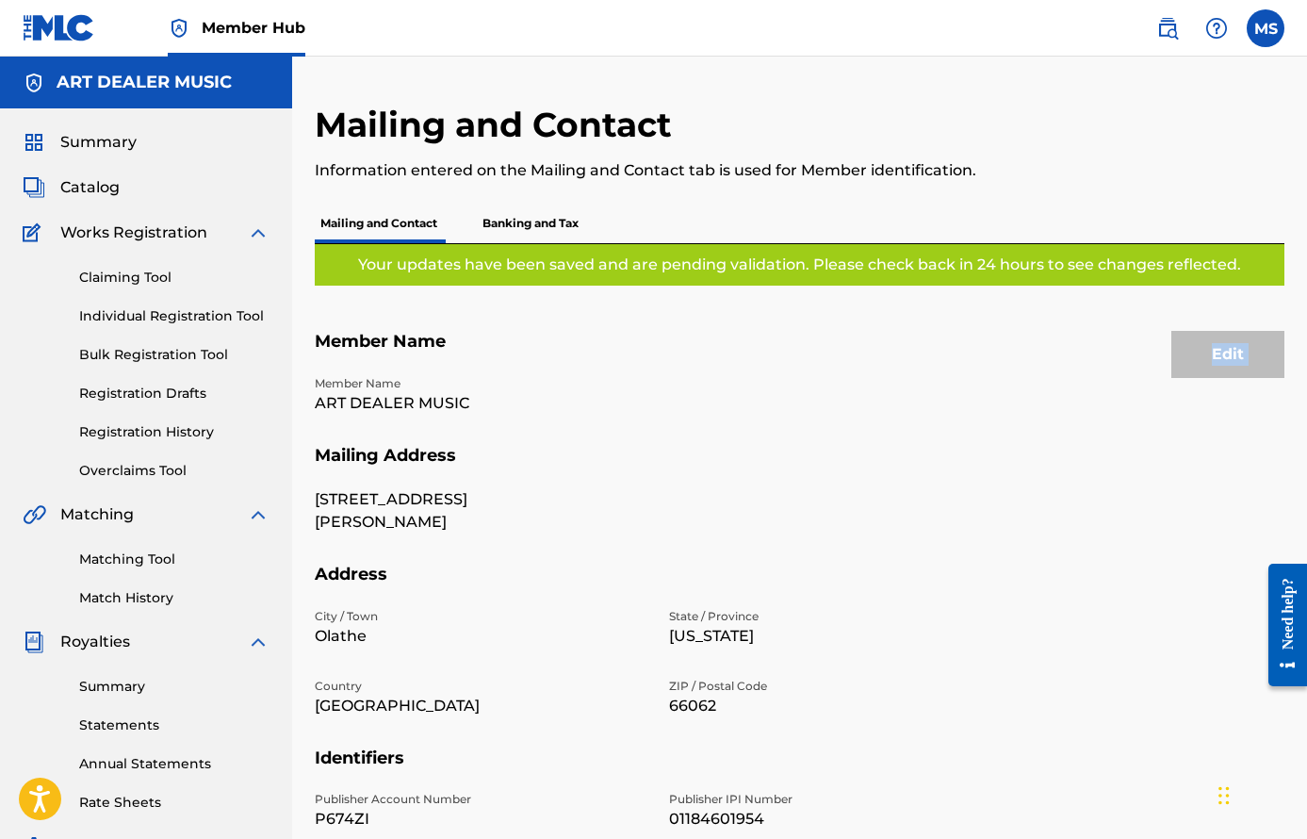
click at [1222, 361] on div "Edit" at bounding box center [1228, 354] width 113 height 47
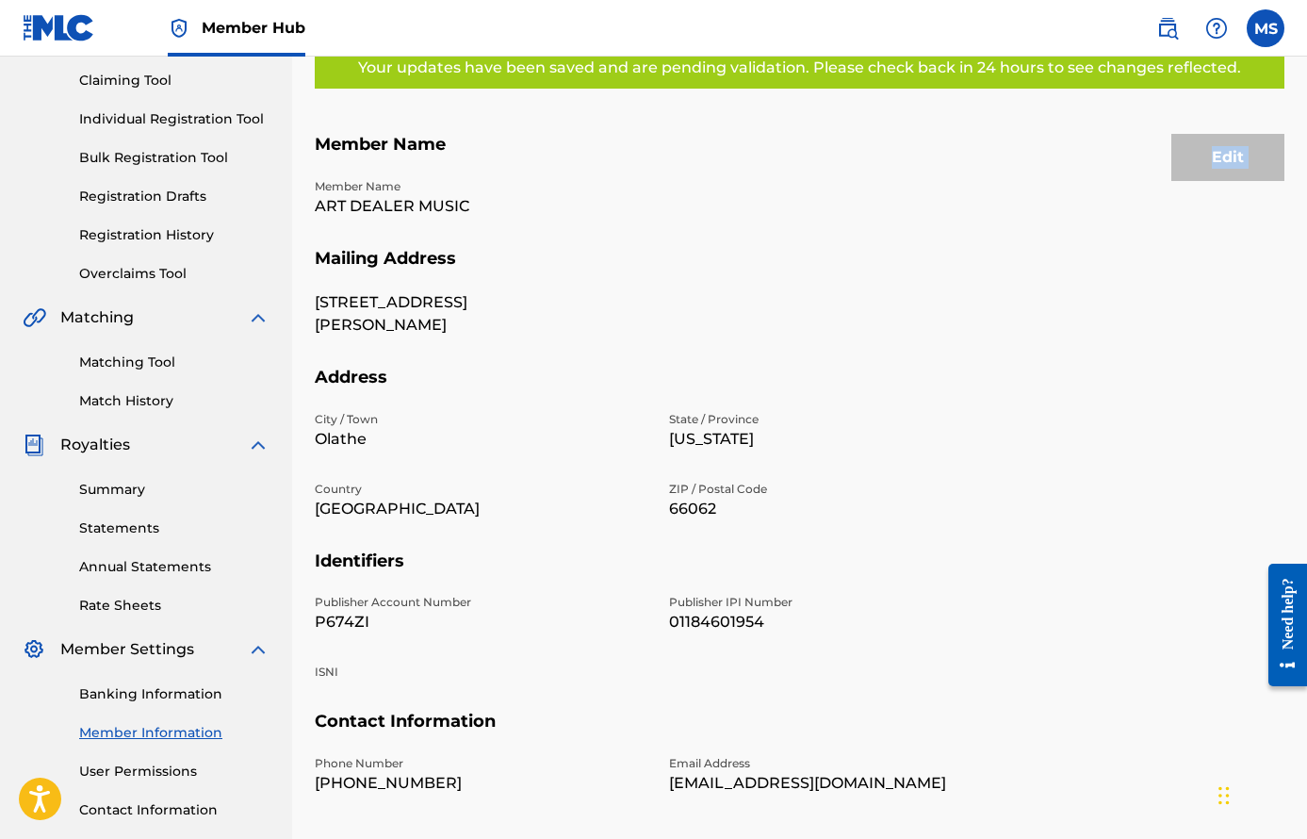
scroll to position [330, 0]
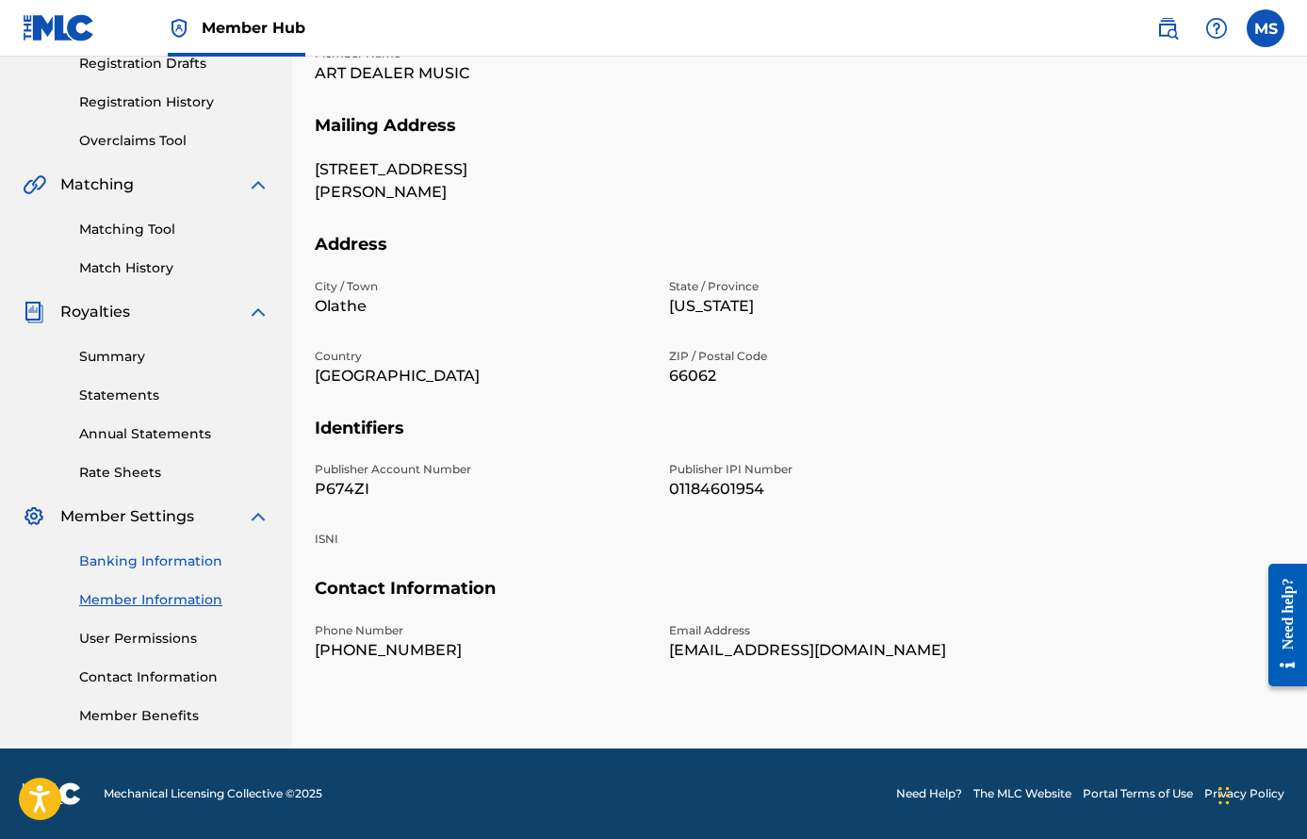
click at [177, 552] on link "Banking Information" at bounding box center [174, 561] width 190 height 20
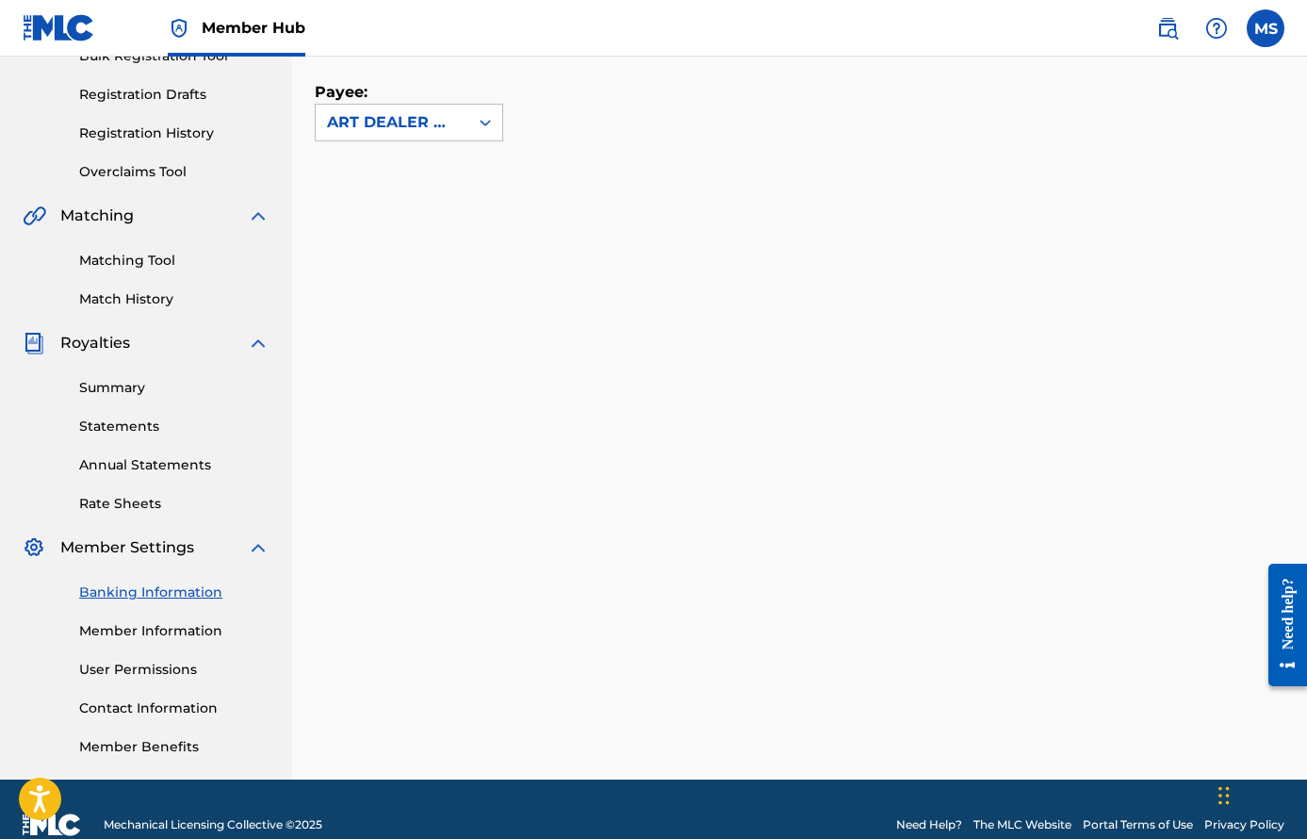
scroll to position [302, 0]
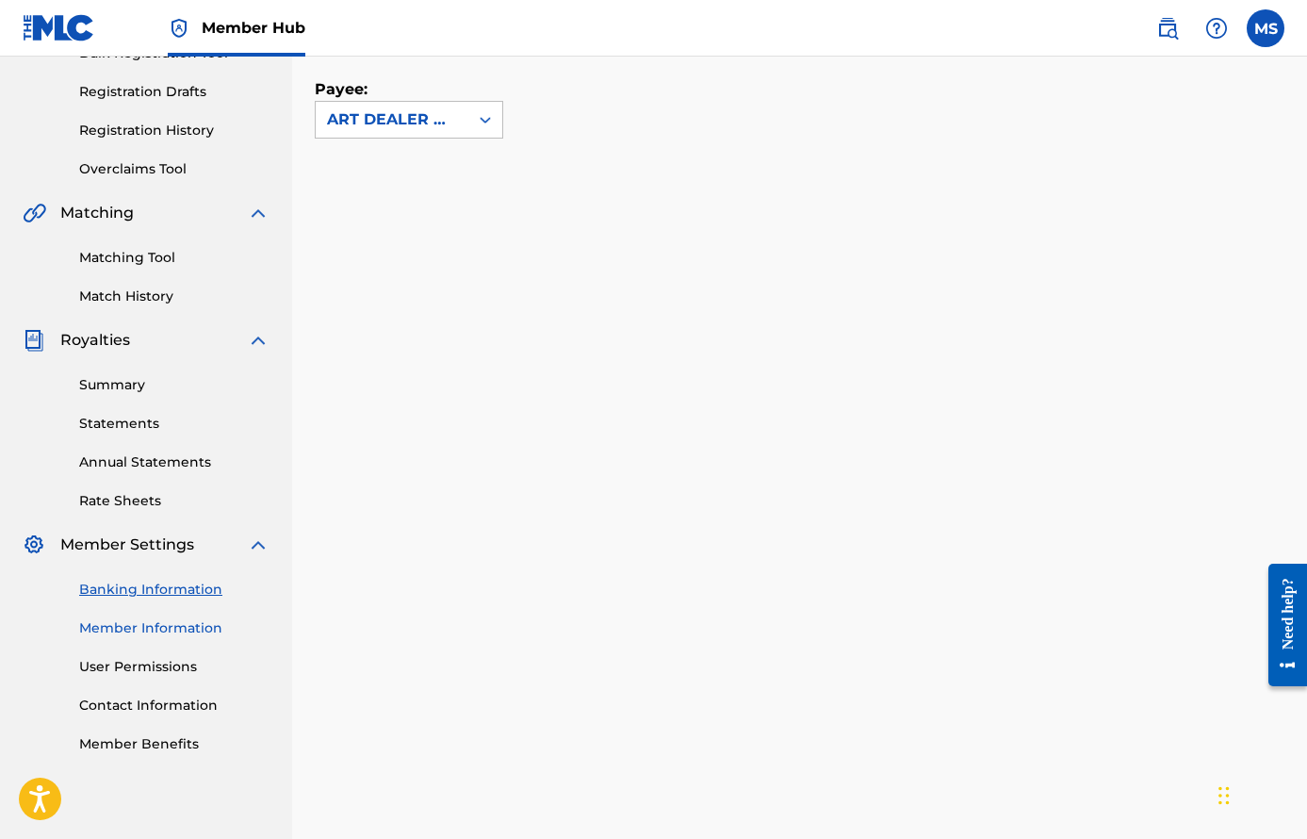
click at [164, 633] on link "Member Information" at bounding box center [174, 628] width 190 height 20
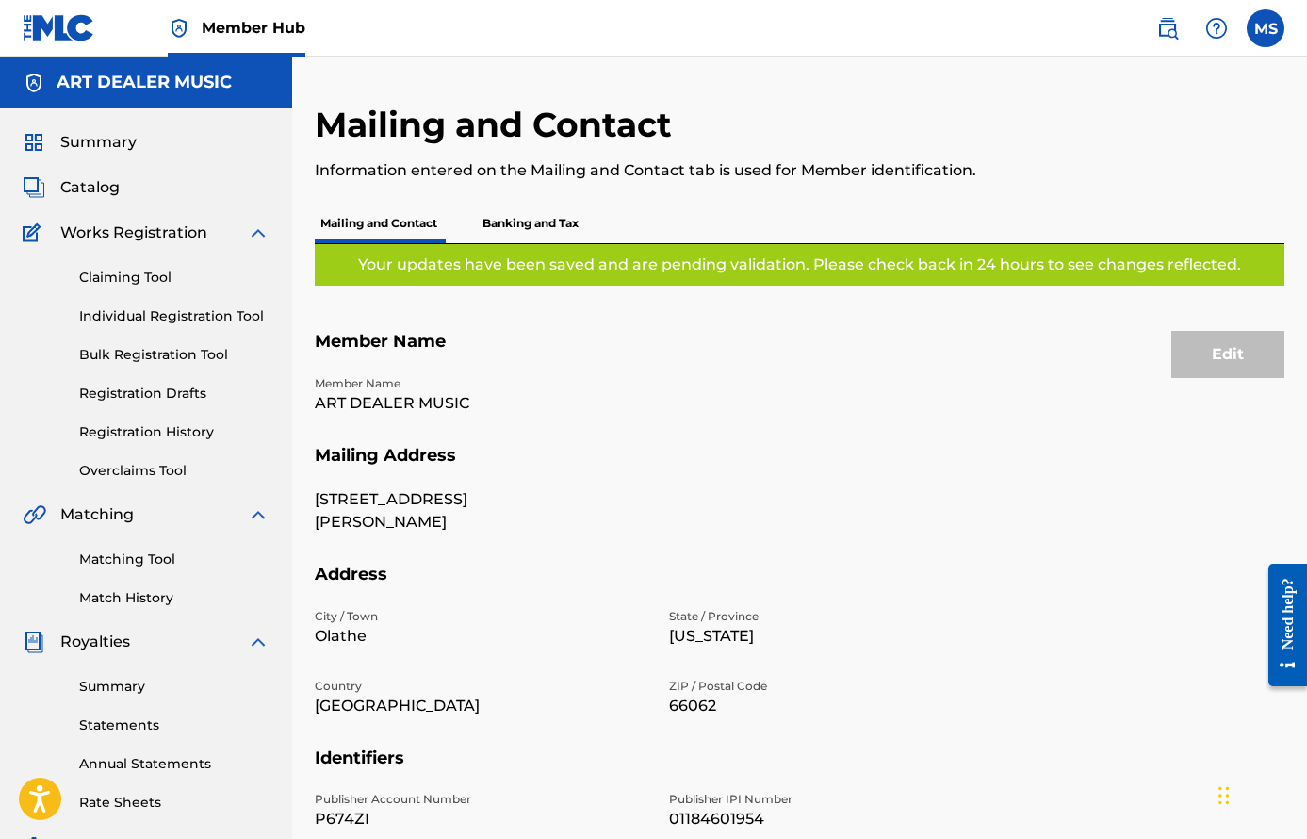
scroll to position [330, 0]
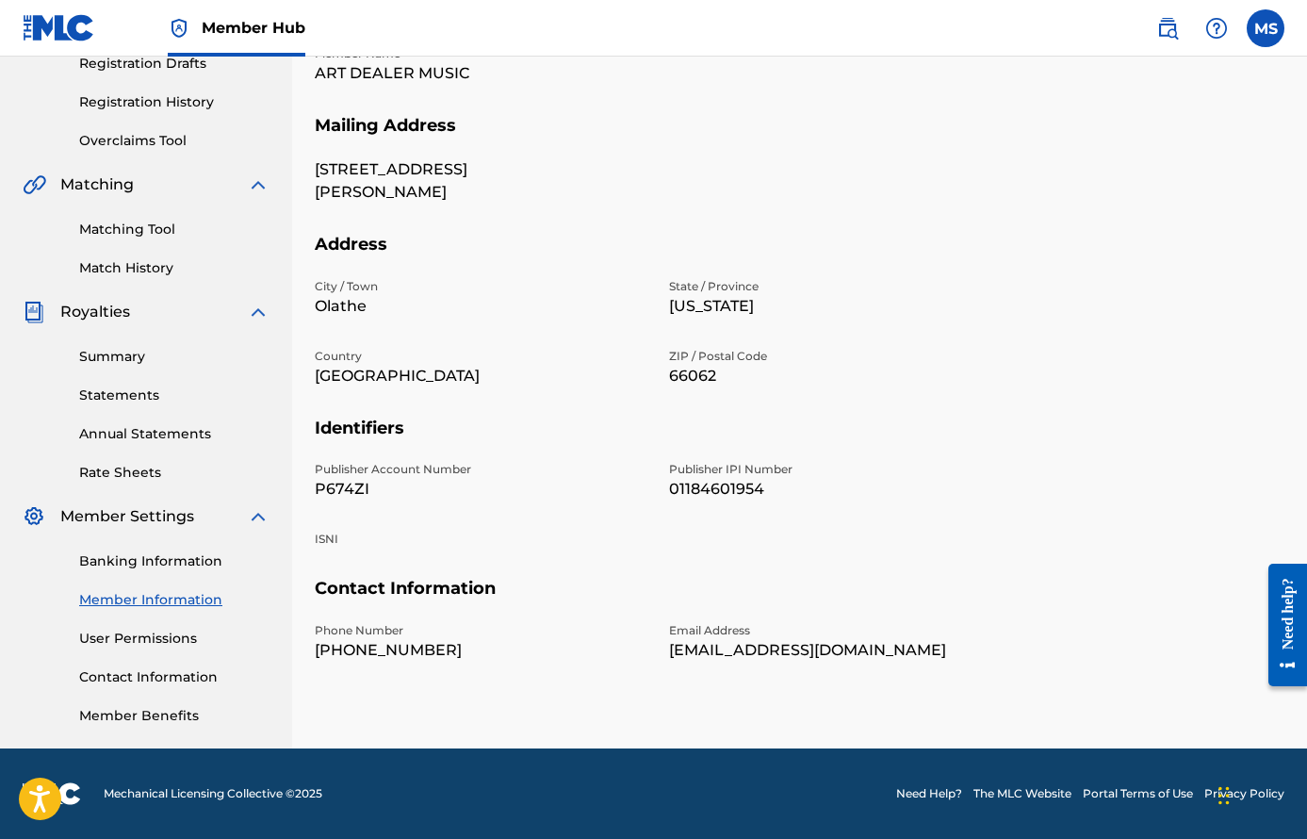
drag, startPoint x: 361, startPoint y: 642, endPoint x: 370, endPoint y: 645, distance: 9.8
click at [362, 642] on p "[PHONE_NUMBER]" at bounding box center [481, 650] width 332 height 23
drag, startPoint x: 385, startPoint y: 651, endPoint x: 419, endPoint y: 655, distance: 34.1
click at [419, 655] on p "[PHONE_NUMBER]" at bounding box center [481, 650] width 332 height 23
click at [437, 650] on p "[PHONE_NUMBER]" at bounding box center [481, 650] width 332 height 23
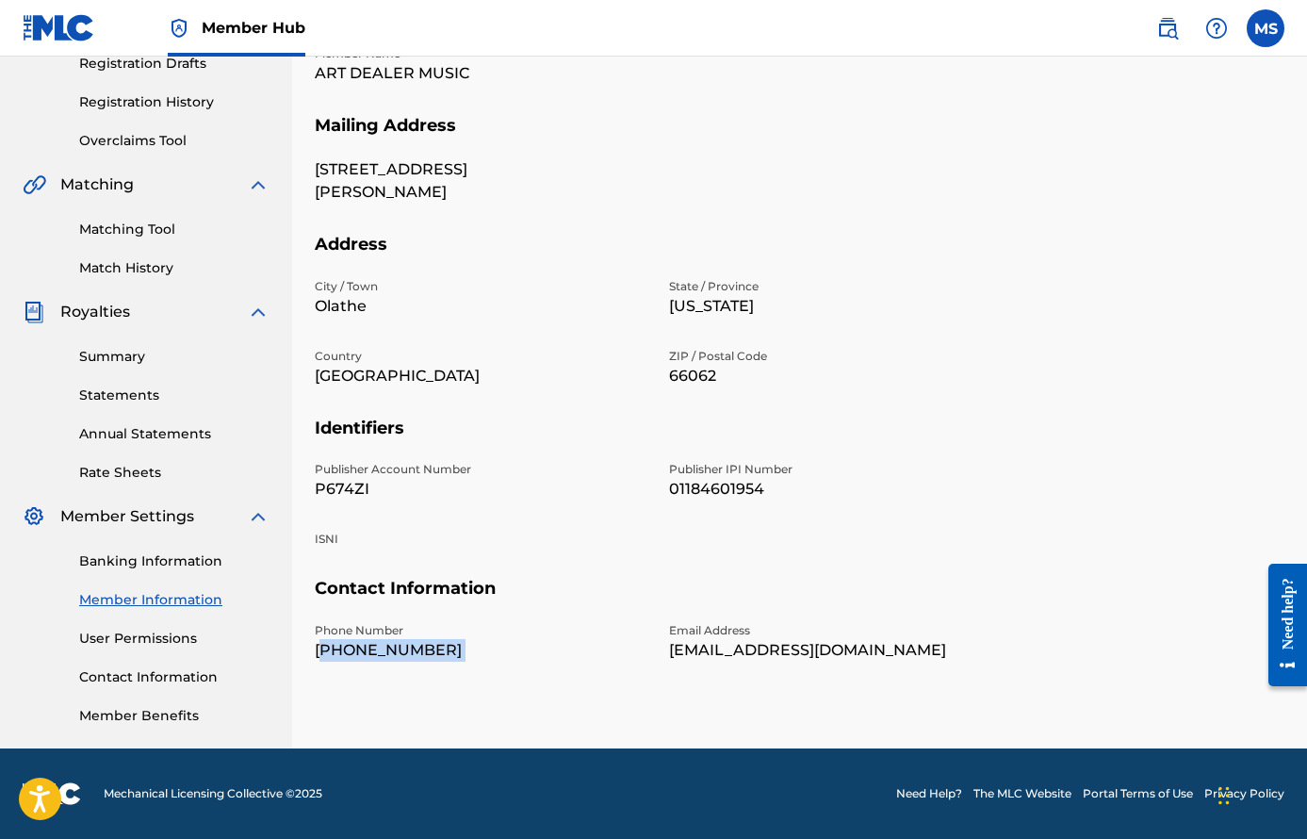
drag, startPoint x: 437, startPoint y: 650, endPoint x: 322, endPoint y: 647, distance: 115.1
click at [322, 648] on p "[PHONE_NUMBER]" at bounding box center [481, 650] width 332 height 23
click at [322, 647] on p "[PHONE_NUMBER]" at bounding box center [481, 650] width 332 height 23
click at [189, 682] on link "Contact Information" at bounding box center [174, 677] width 190 height 20
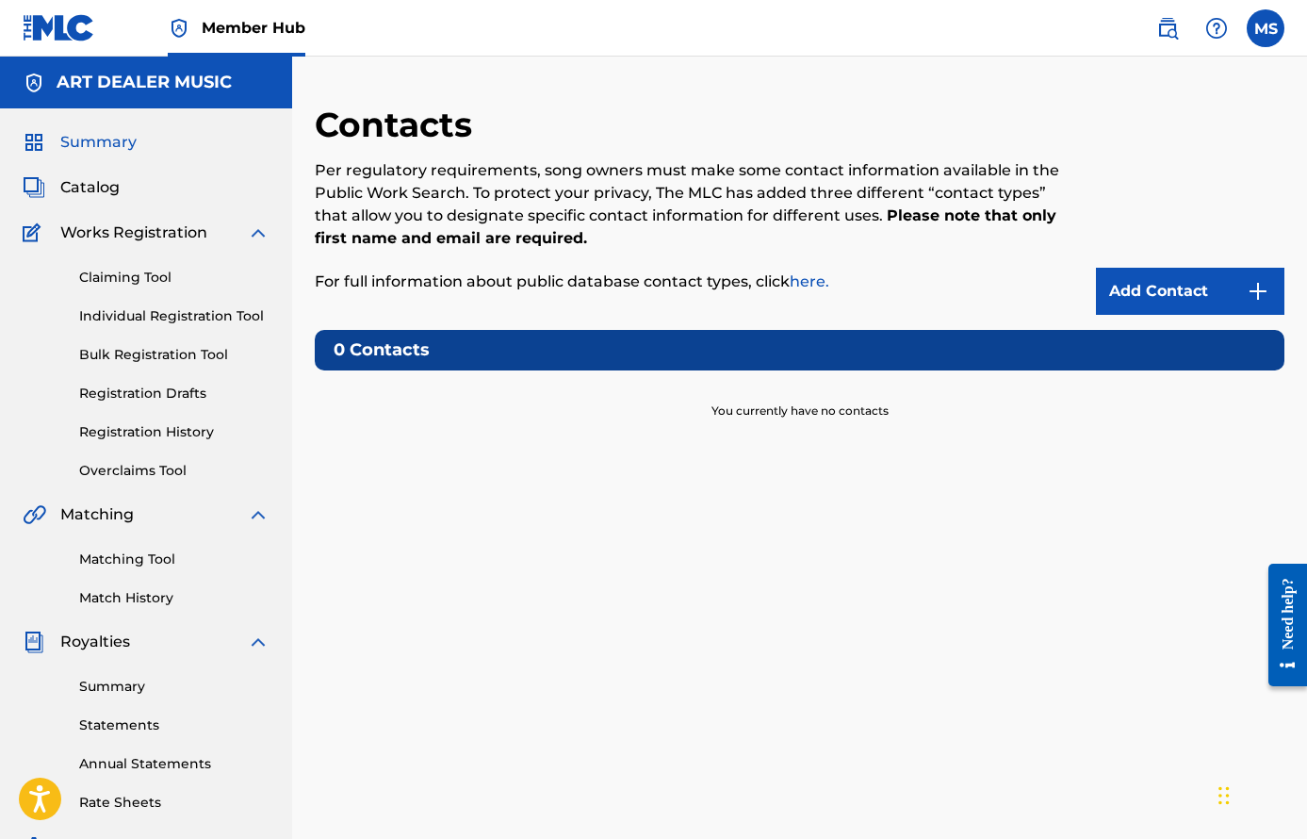
click at [116, 139] on span "Summary" at bounding box center [98, 142] width 76 height 23
